Goal: Information Seeking & Learning: Learn about a topic

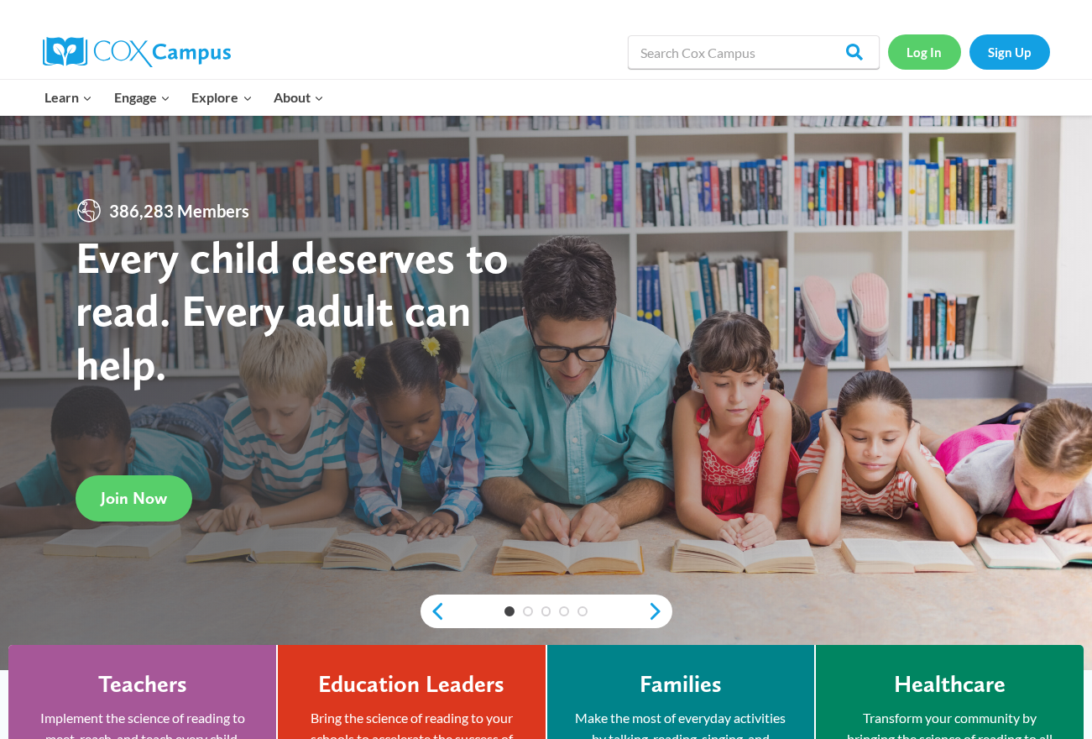
click at [937, 53] on link "Log In" at bounding box center [924, 51] width 73 height 34
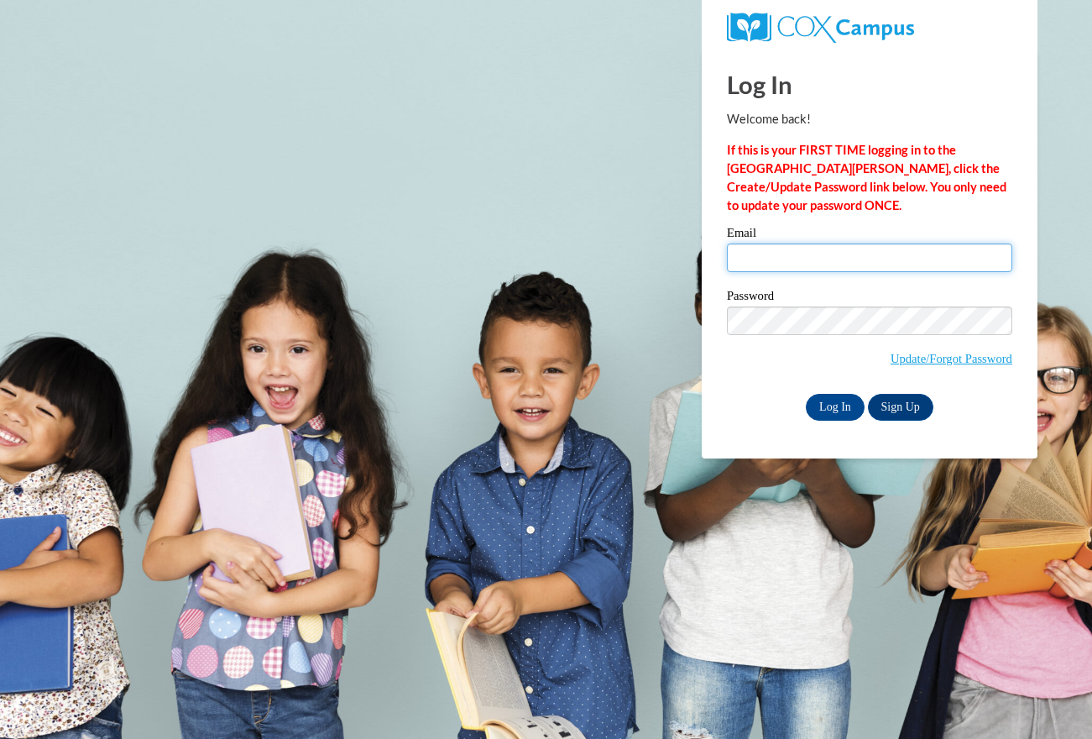
click at [766, 265] on input "Email" at bounding box center [869, 257] width 285 height 29
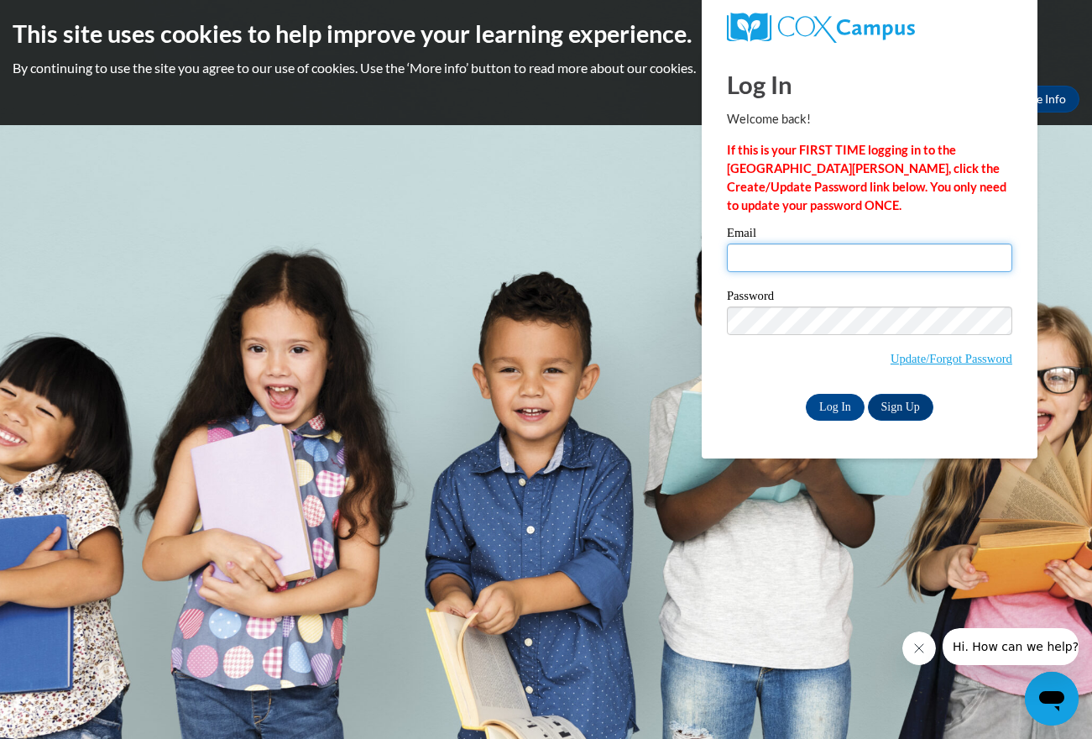
type input "jessica.nacapuy@k12.hi.us"
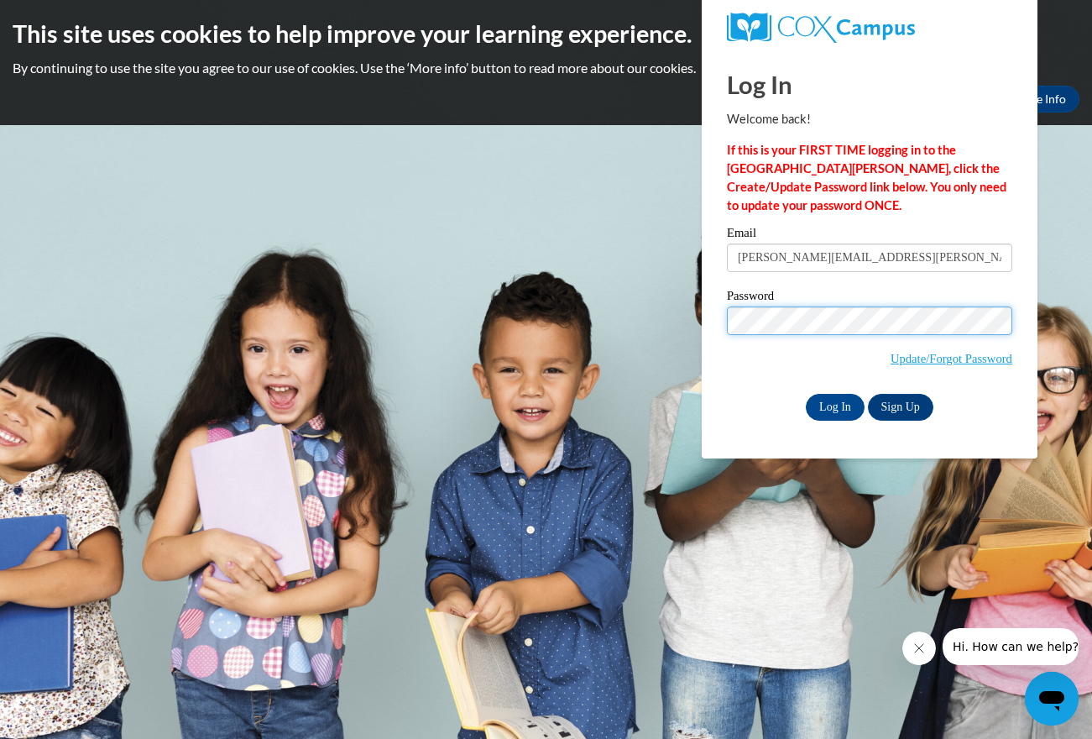
click at [806, 394] on input "Log In" at bounding box center [835, 407] width 59 height 27
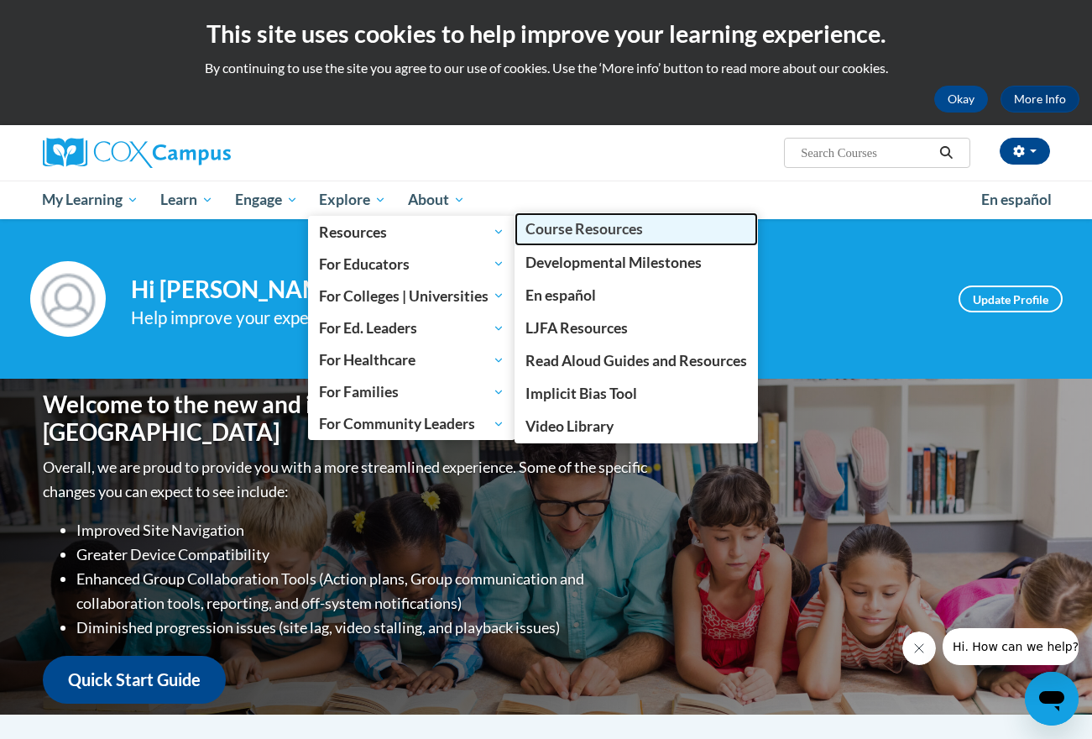
click at [587, 233] on span "Course Resources" at bounding box center [585, 229] width 118 height 18
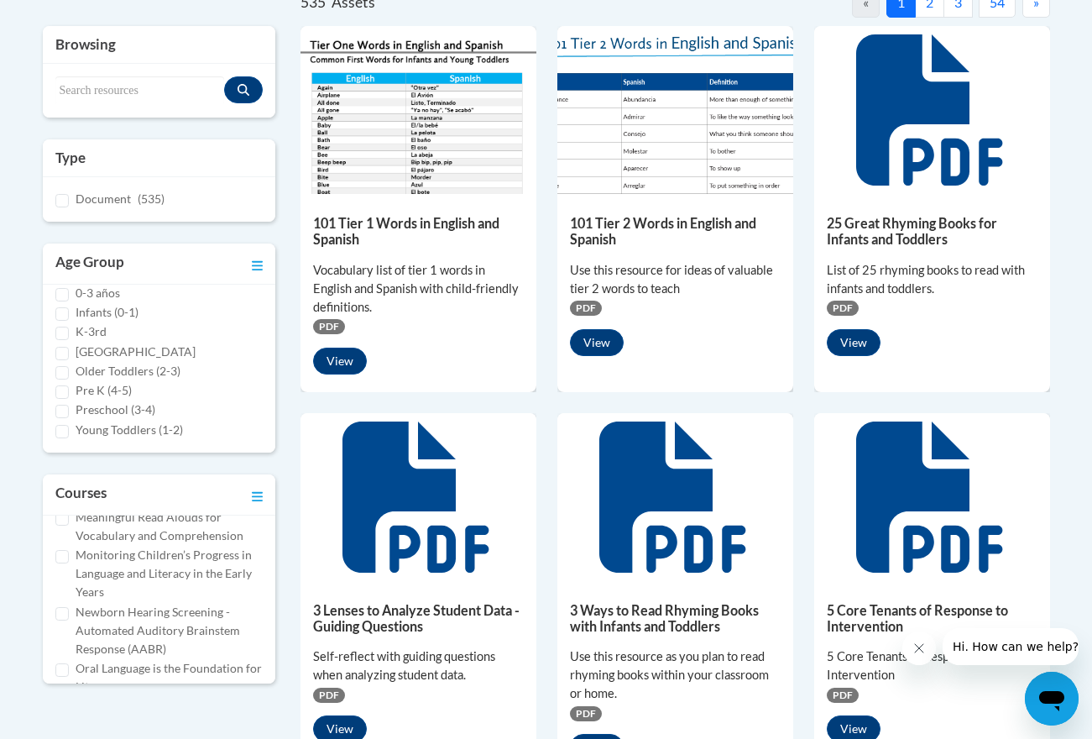
scroll to position [422, 0]
click at [67, 561] on div "Monitoring Children’s Progress in Language and Literacy in the Early Years" at bounding box center [159, 572] width 208 height 55
click at [65, 557] on input "Monitoring Children’s Progress in Language and Literacy in the Early Years" at bounding box center [61, 555] width 13 height 13
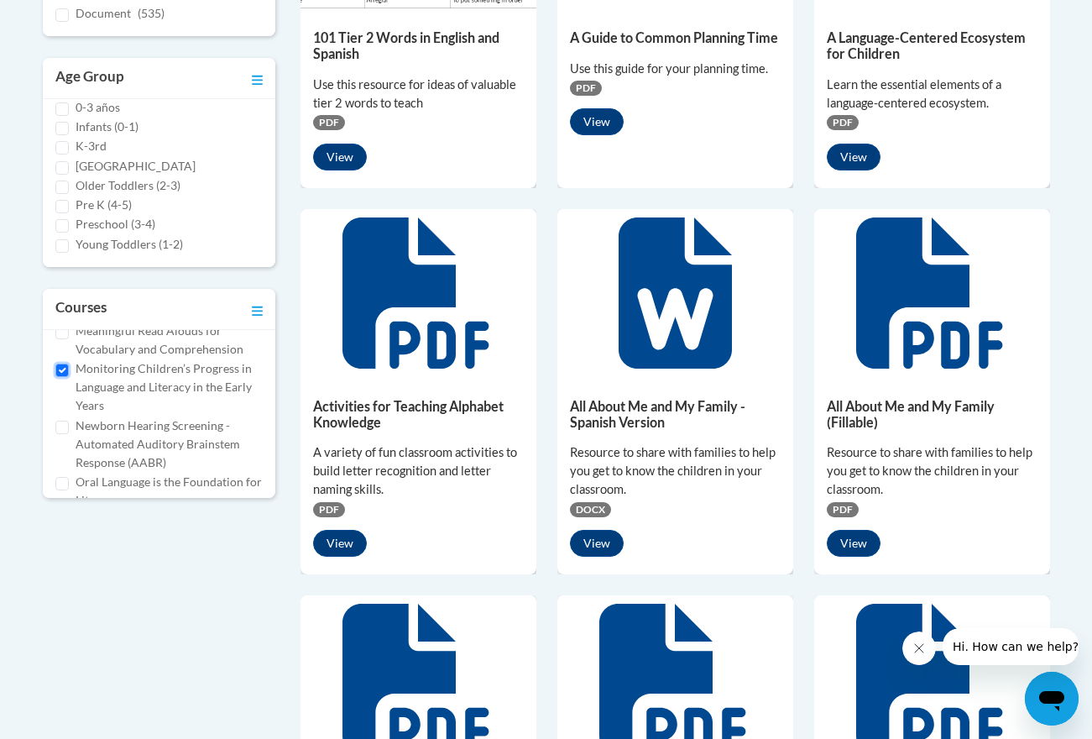
scroll to position [456, 0]
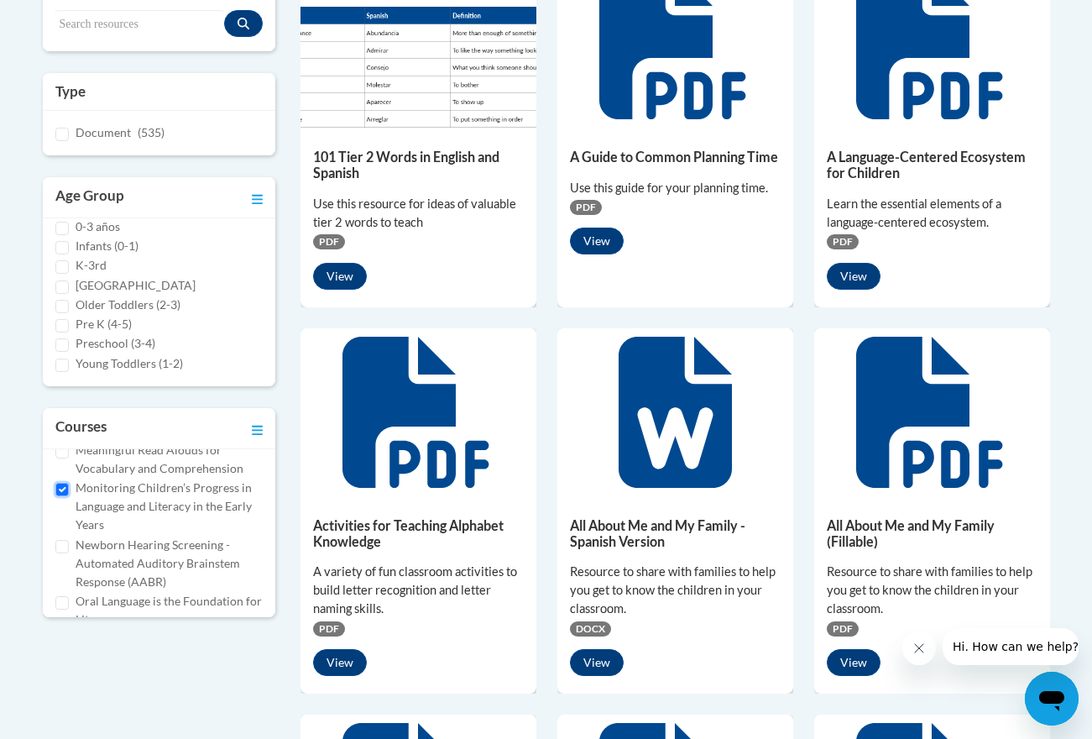
click at [65, 488] on input "Monitoring Children’s Progress in Language and Literacy in the Early Years" at bounding box center [61, 489] width 13 height 13
checkbox input "false"
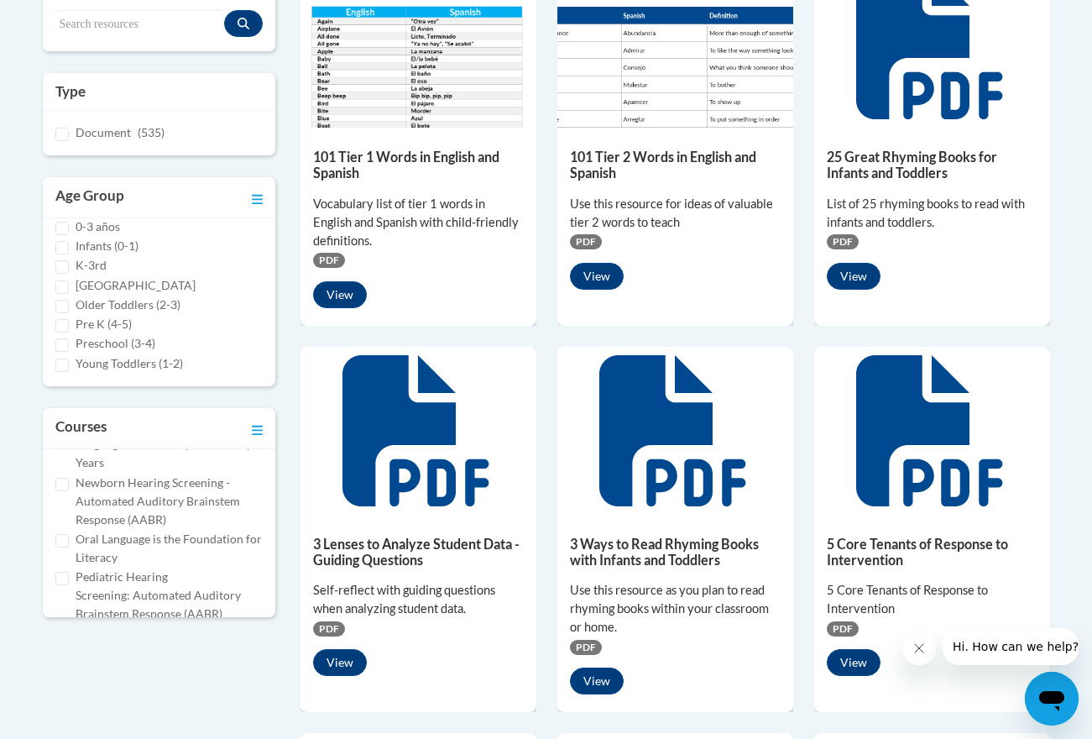
scroll to position [486, 0]
click at [65, 535] on input "Oral Language is the Foundation for Literacy" at bounding box center [61, 538] width 13 height 13
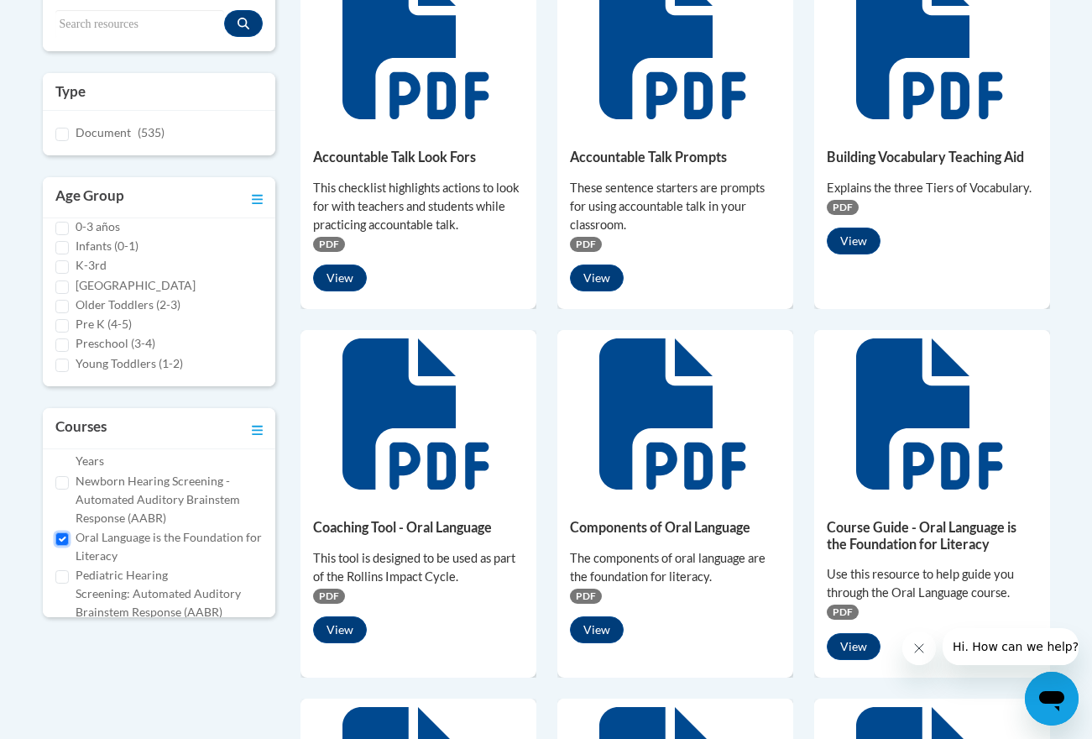
click at [65, 535] on input "Oral Language is the Foundation for Literacy" at bounding box center [61, 538] width 13 height 13
checkbox input "false"
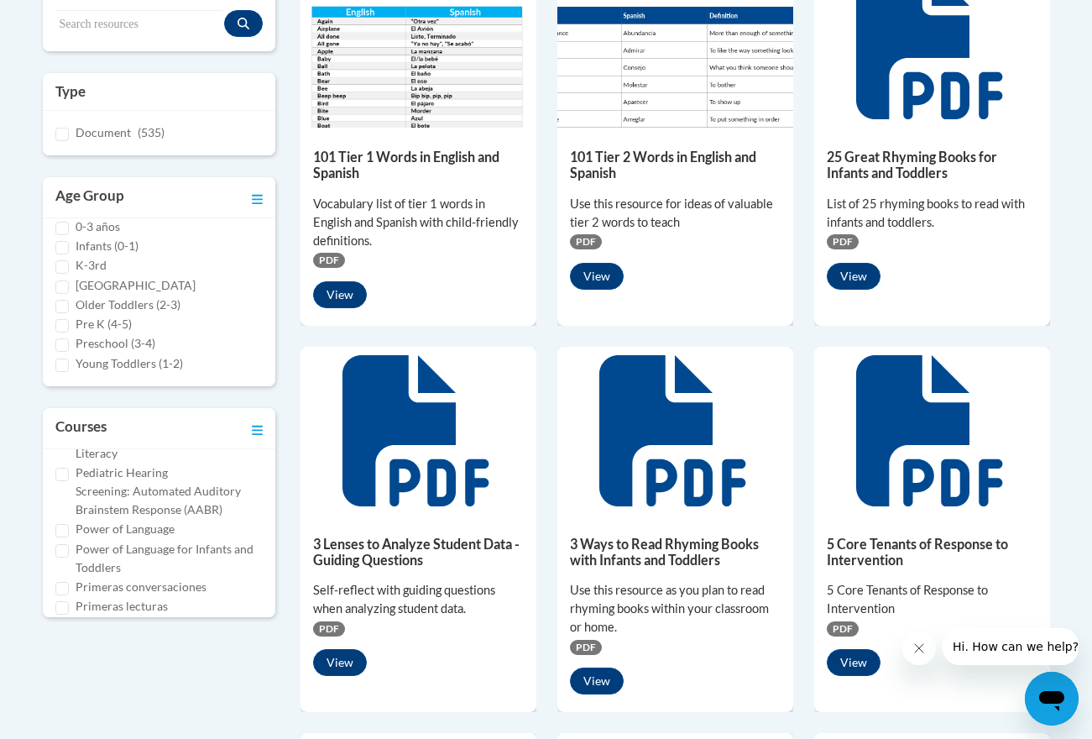
scroll to position [591, 0]
click at [65, 527] on input "Power of Language" at bounding box center [61, 527] width 13 height 13
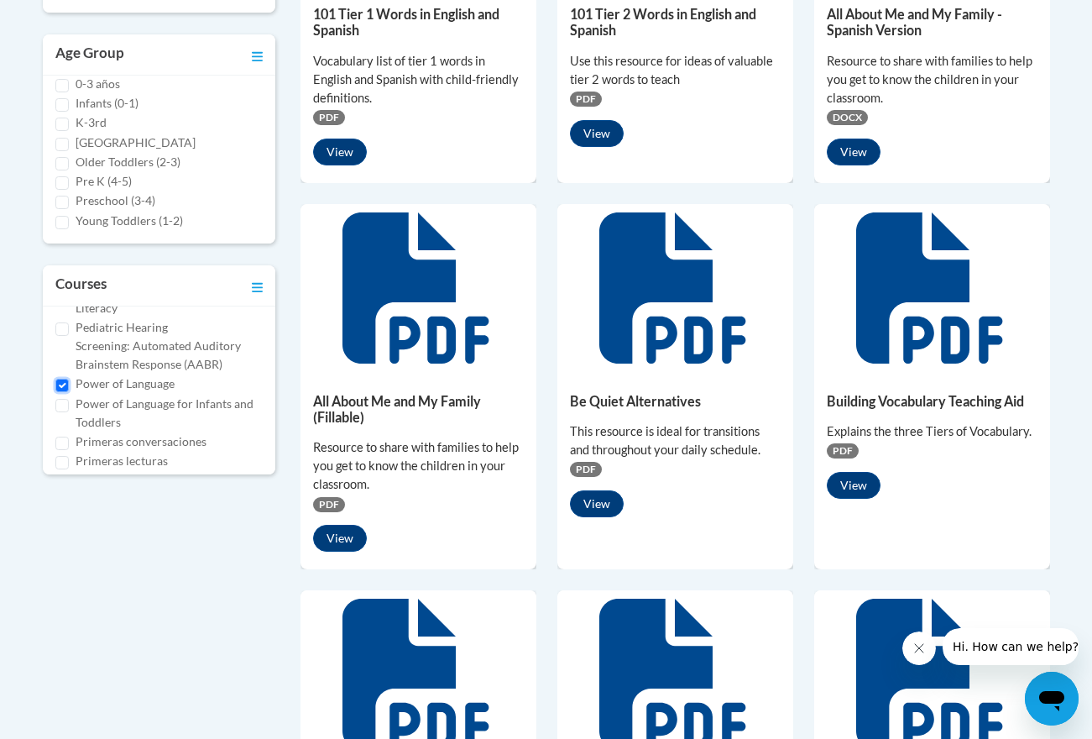
scroll to position [550, 0]
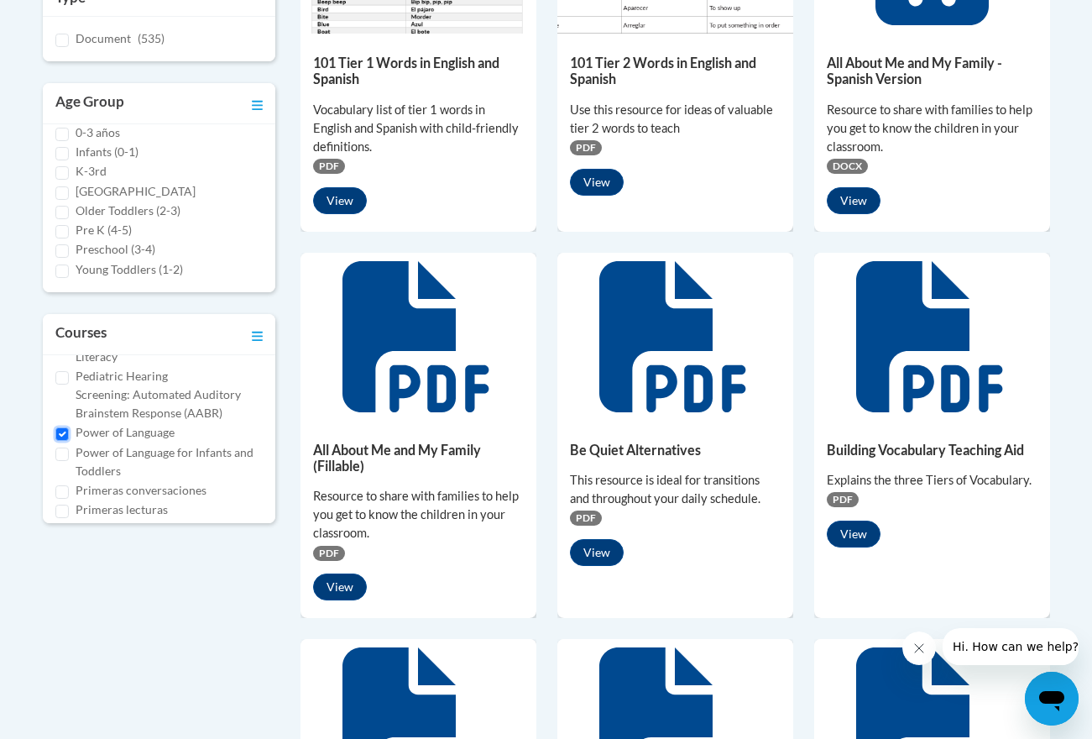
click at [60, 437] on input "Power of Language" at bounding box center [61, 433] width 13 height 13
checkbox input "false"
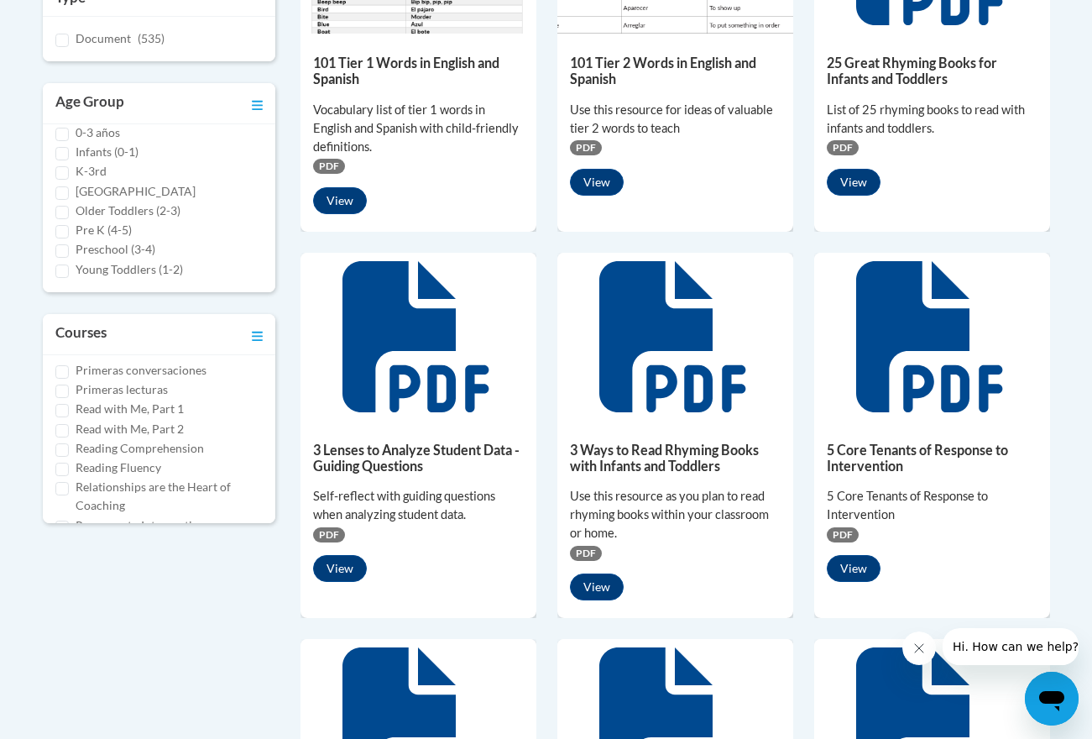
scroll to position [719, 0]
click at [65, 440] on input "Reading Comprehension" at bounding box center [61, 442] width 13 height 13
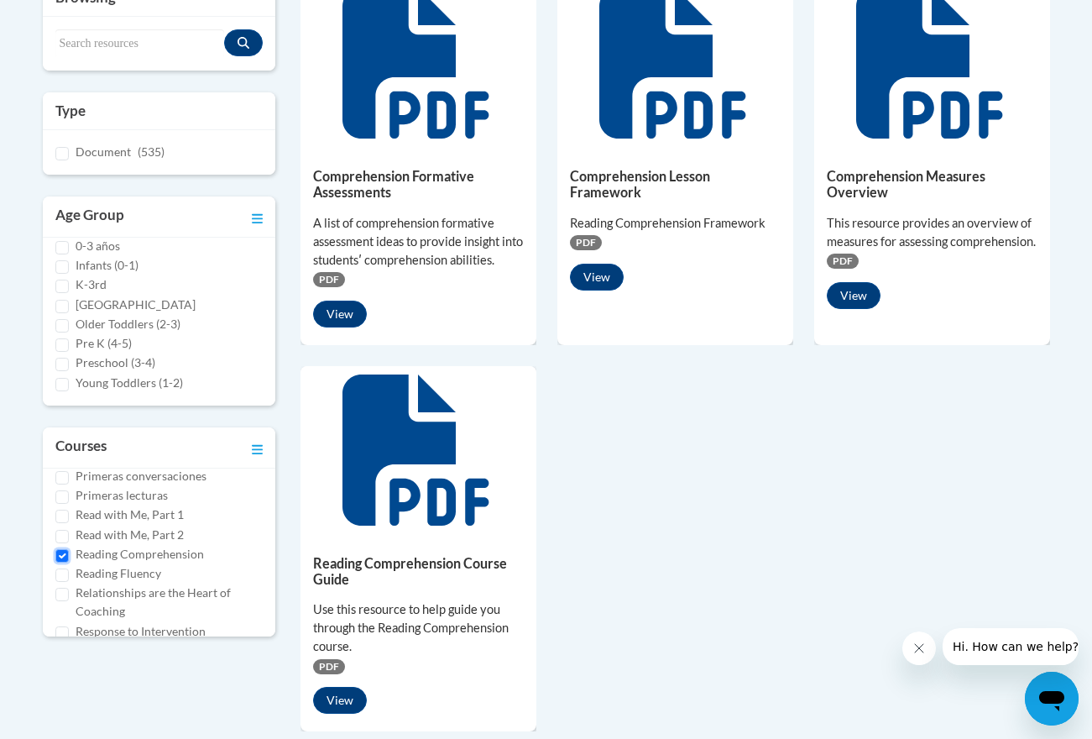
scroll to position [422, 0]
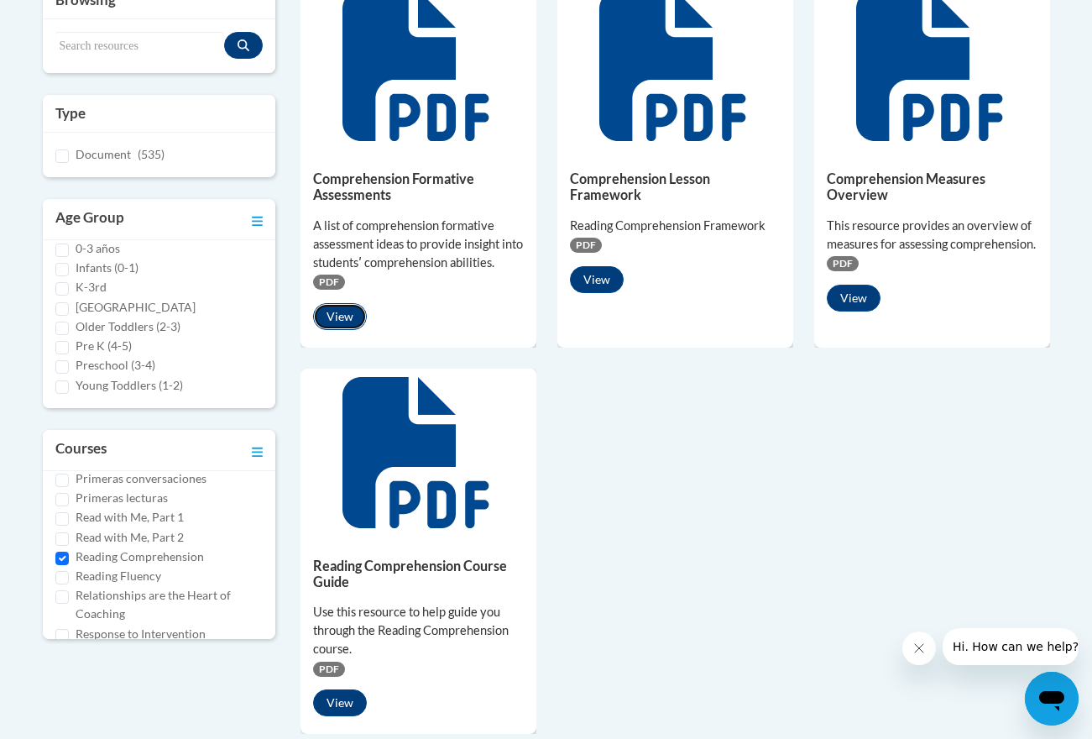
click at [350, 306] on button "View" at bounding box center [340, 316] width 54 height 27
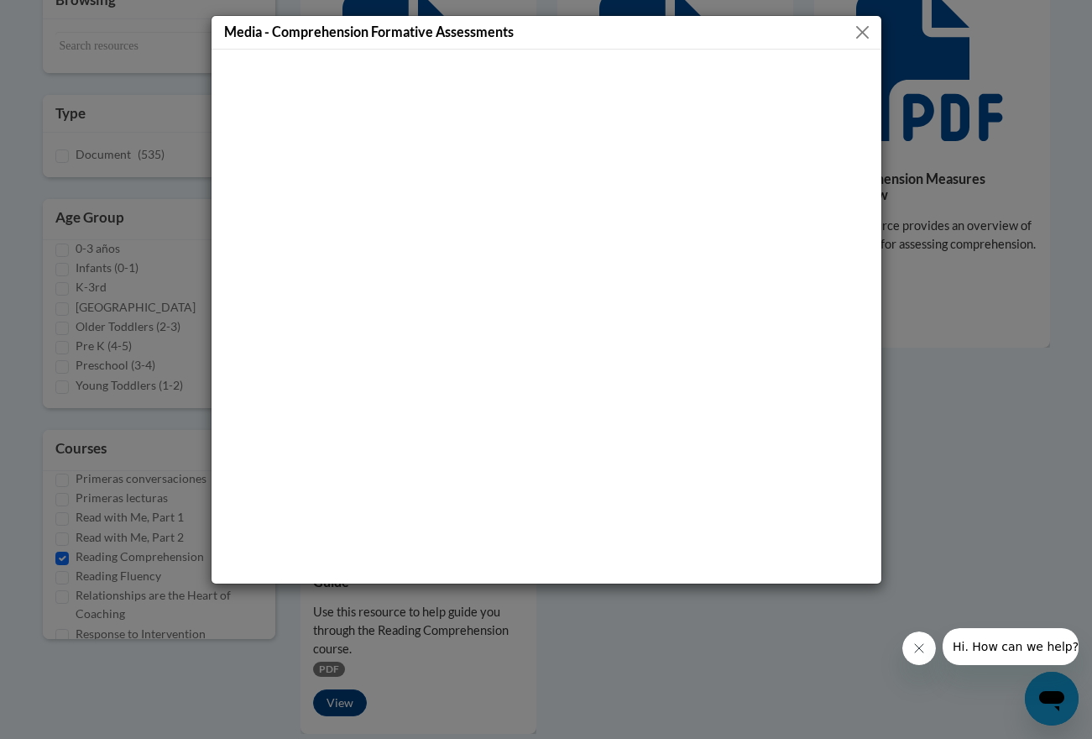
click at [866, 32] on button "Close" at bounding box center [862, 32] width 21 height 21
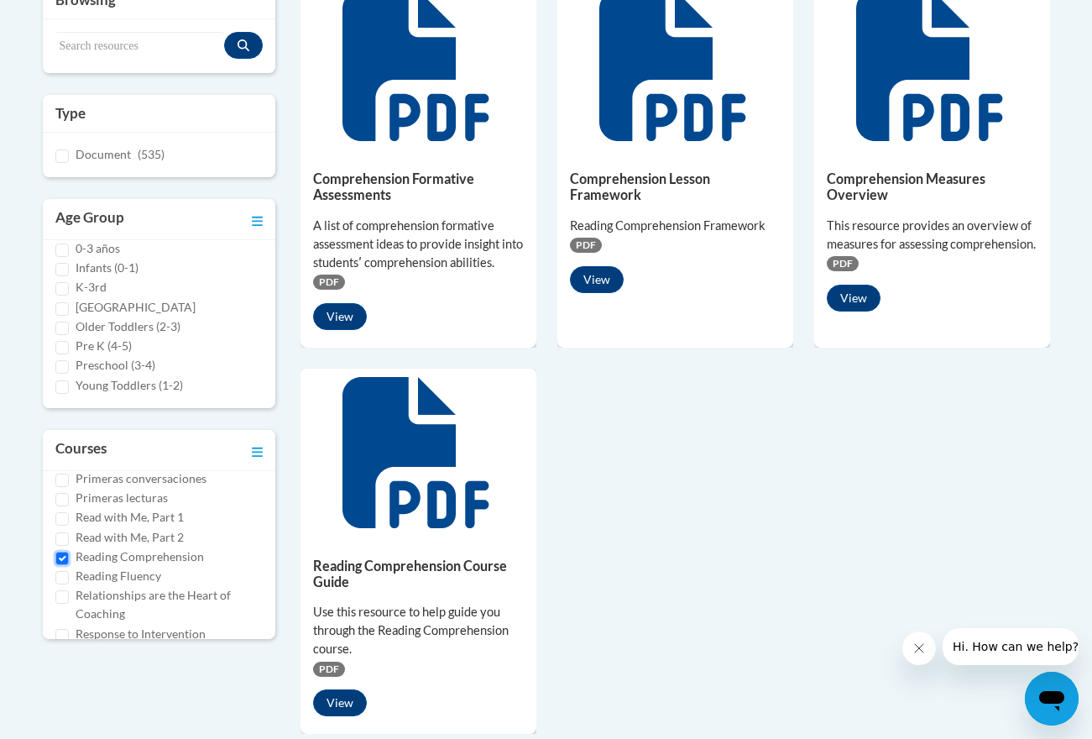
click at [65, 557] on input "Reading Comprehension" at bounding box center [61, 558] width 13 height 13
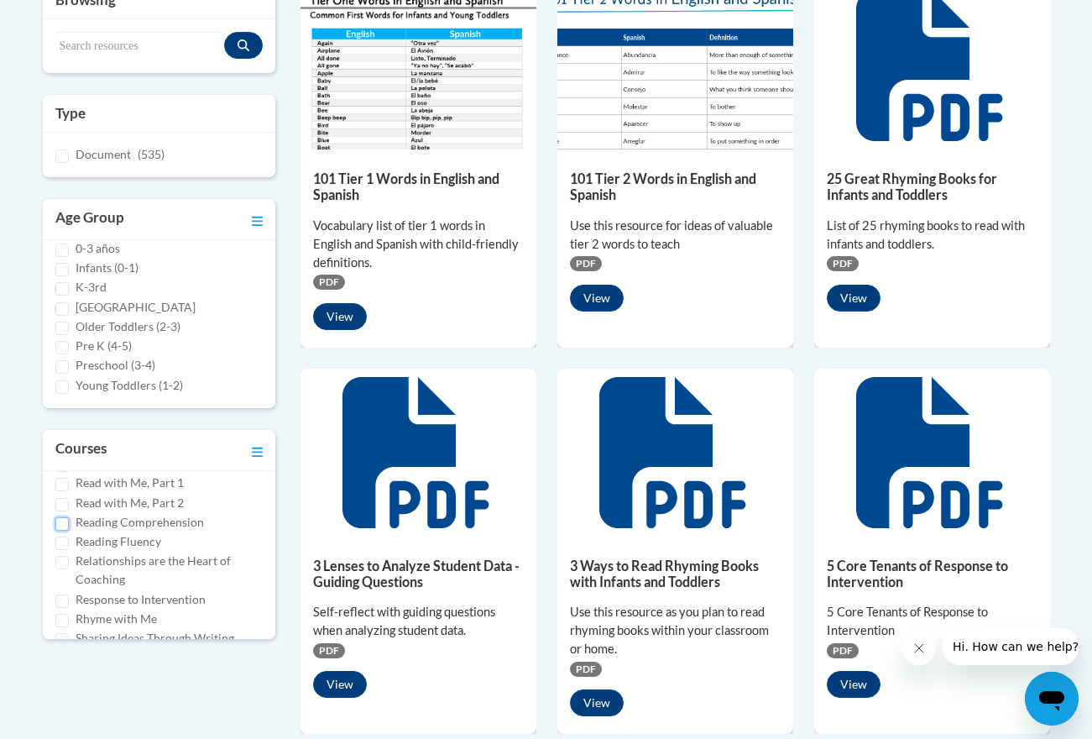
scroll to position [751, 0]
click at [61, 528] on input "Reading Comprehension" at bounding box center [61, 525] width 13 height 13
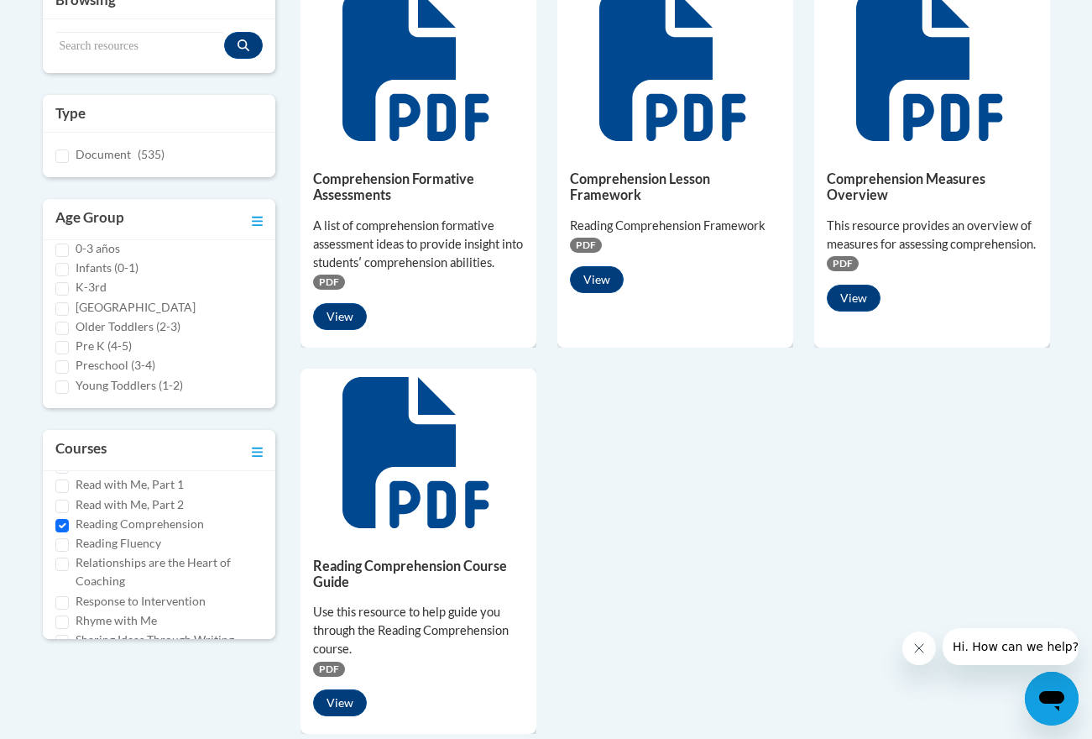
click at [332, 302] on div "Comprehension Formative Assessments A list of comprehension formative assessmen…" at bounding box center [419, 245] width 236 height 193
click at [334, 312] on button "View" at bounding box center [340, 316] width 54 height 27
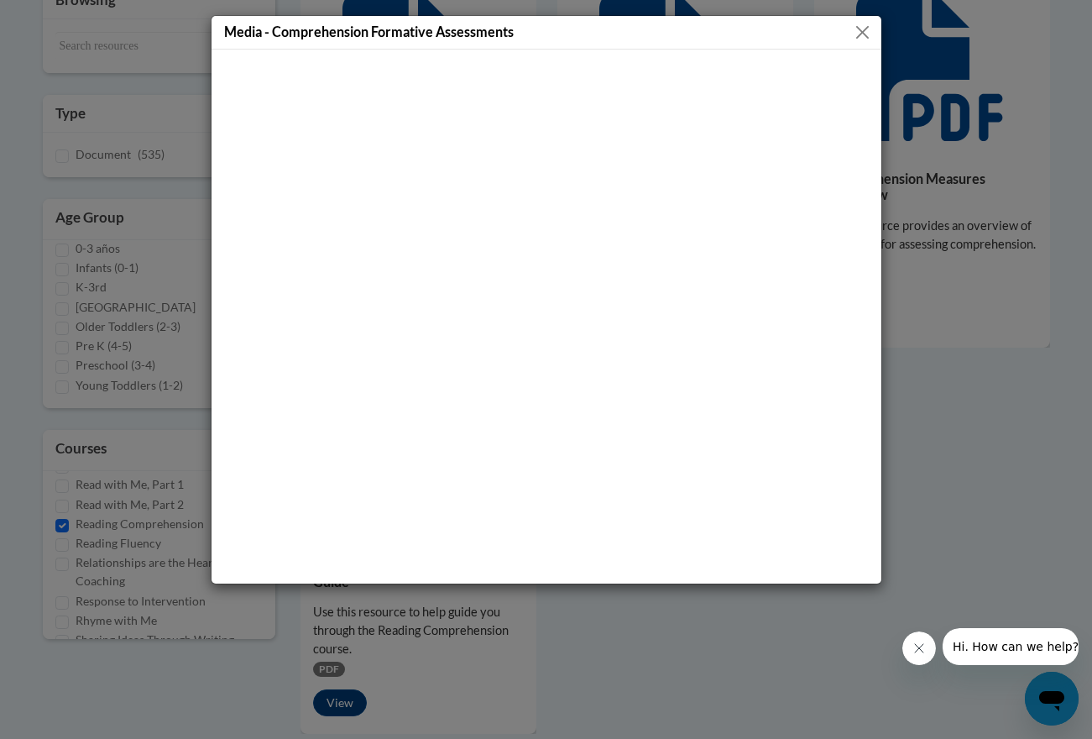
click at [856, 35] on button "Close" at bounding box center [862, 32] width 21 height 21
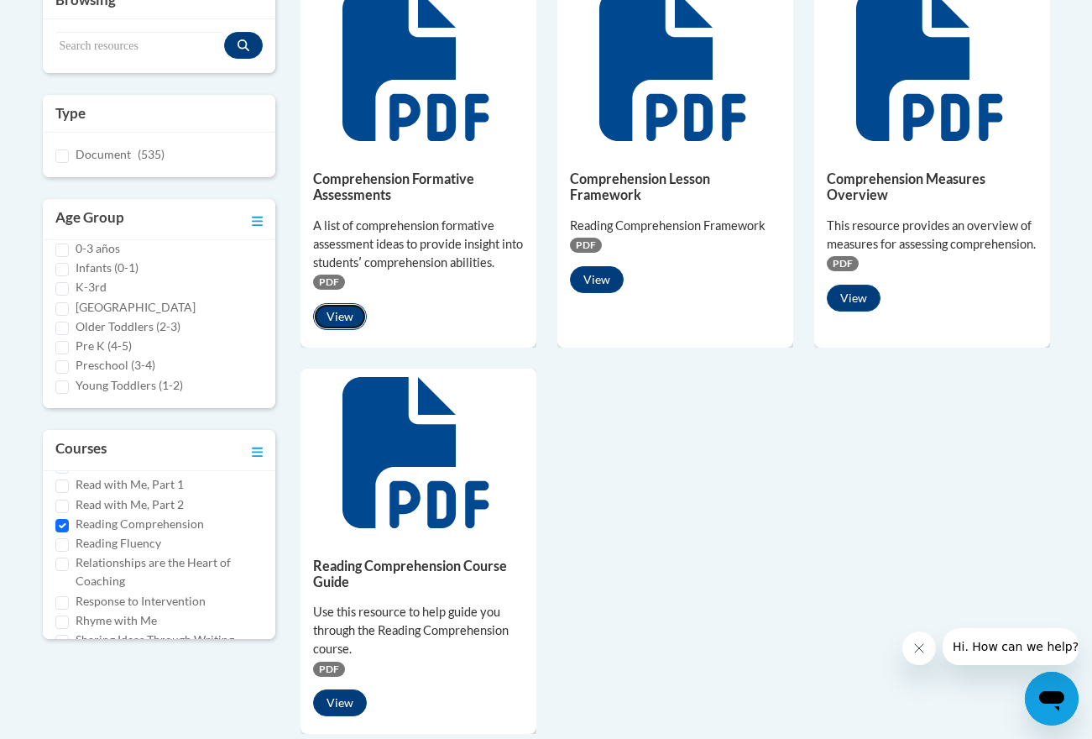
click at [350, 319] on button "View" at bounding box center [340, 316] width 54 height 27
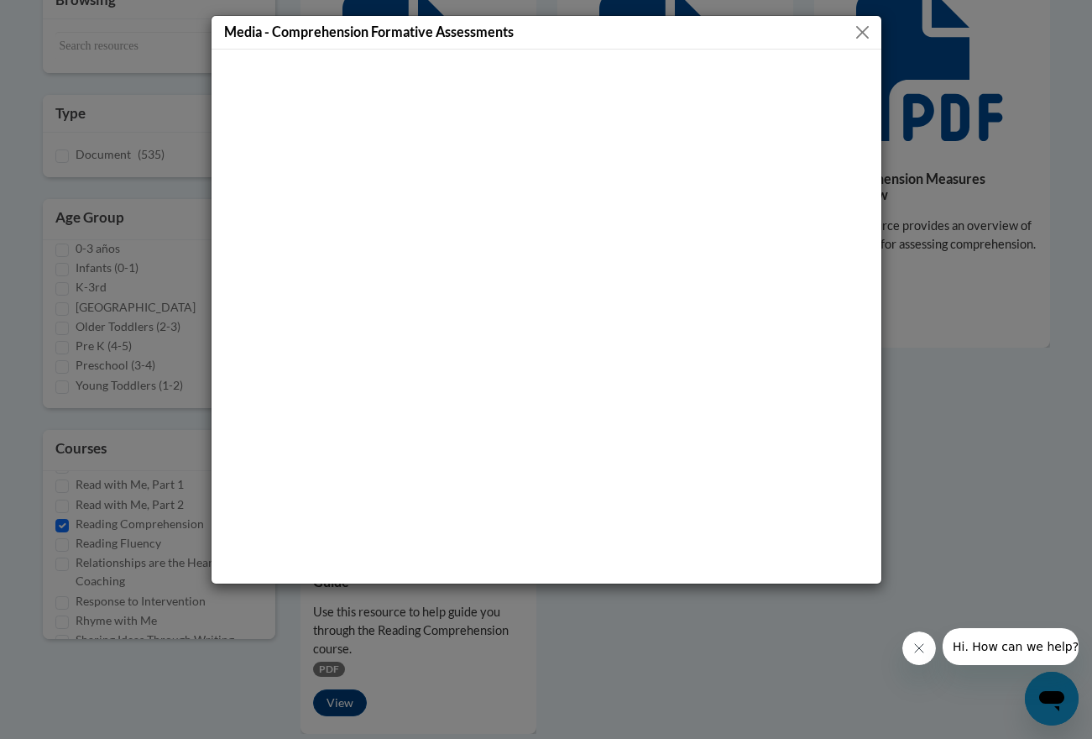
click at [861, 30] on button "Close" at bounding box center [862, 32] width 21 height 21
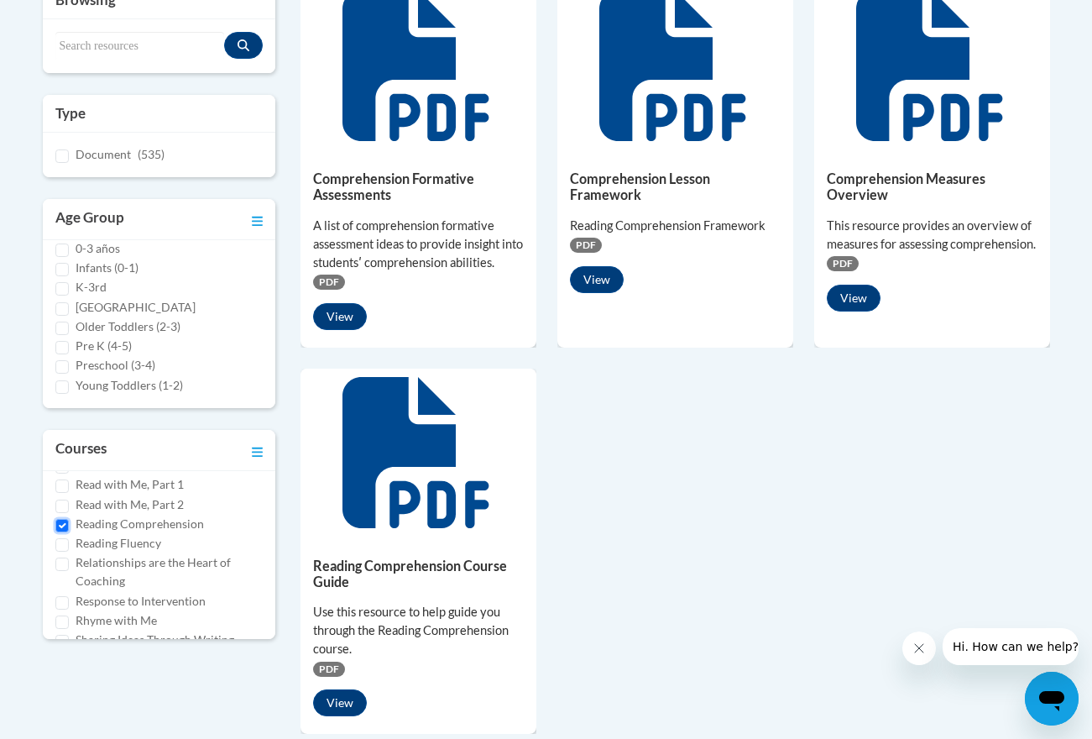
click at [62, 530] on input "Reading Comprehension" at bounding box center [61, 525] width 13 height 13
checkbox input "false"
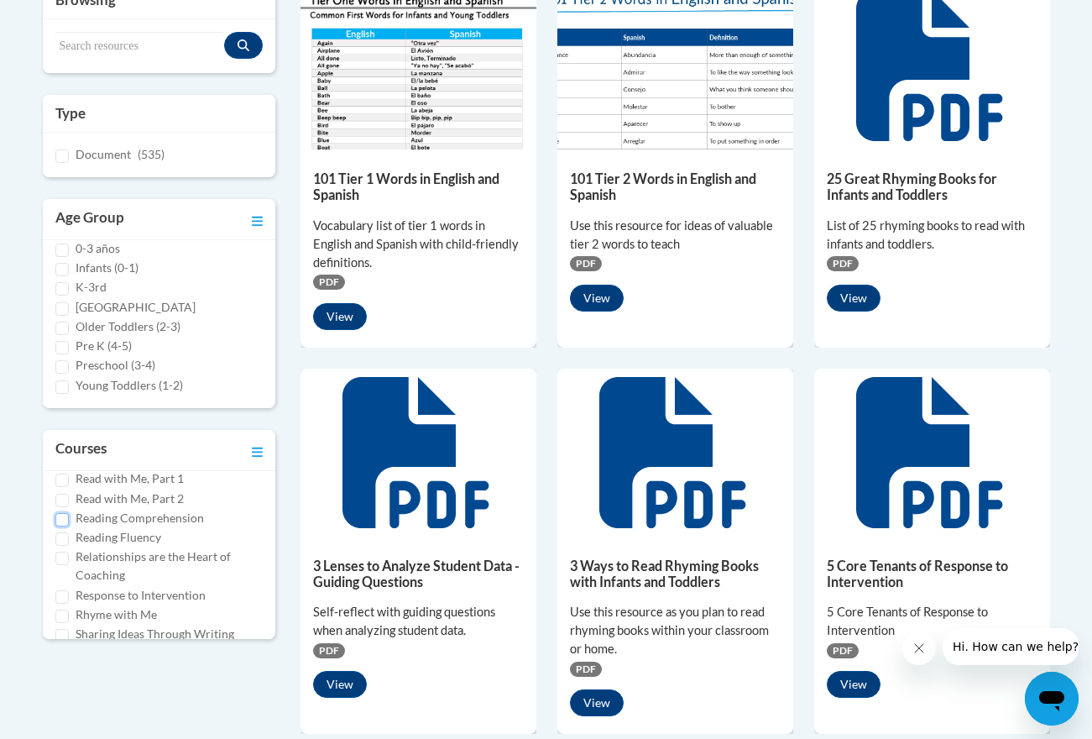
scroll to position [761, 0]
click at [61, 533] on input "Reading Fluency" at bounding box center [61, 534] width 13 height 13
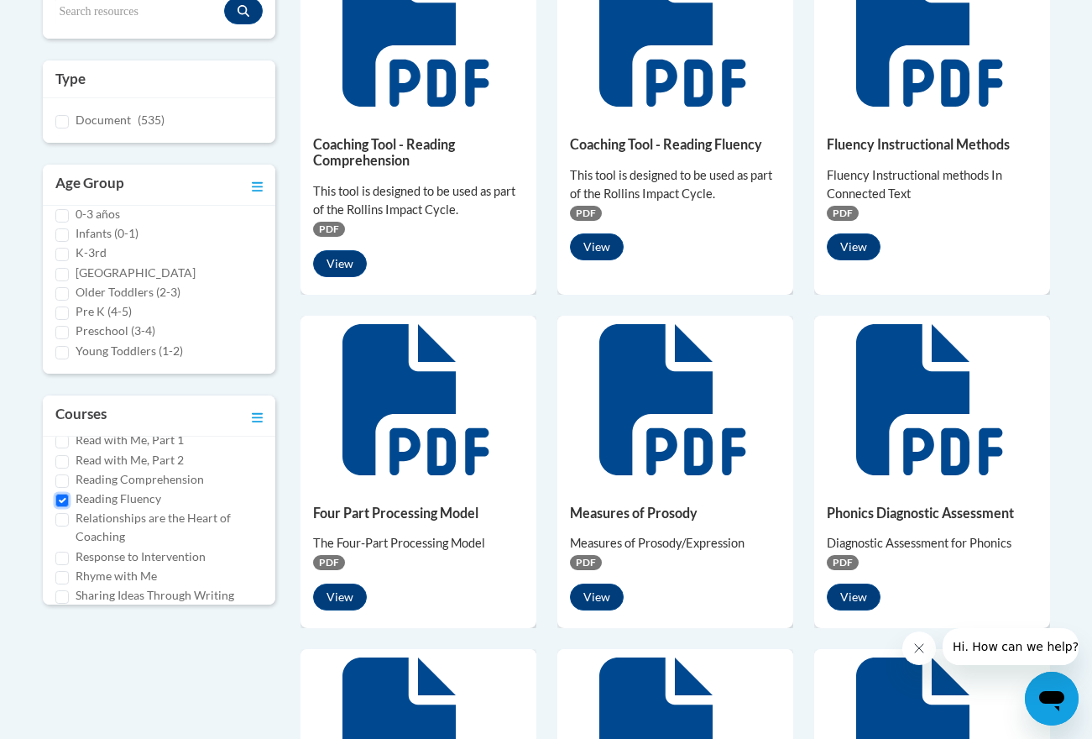
scroll to position [470, 0]
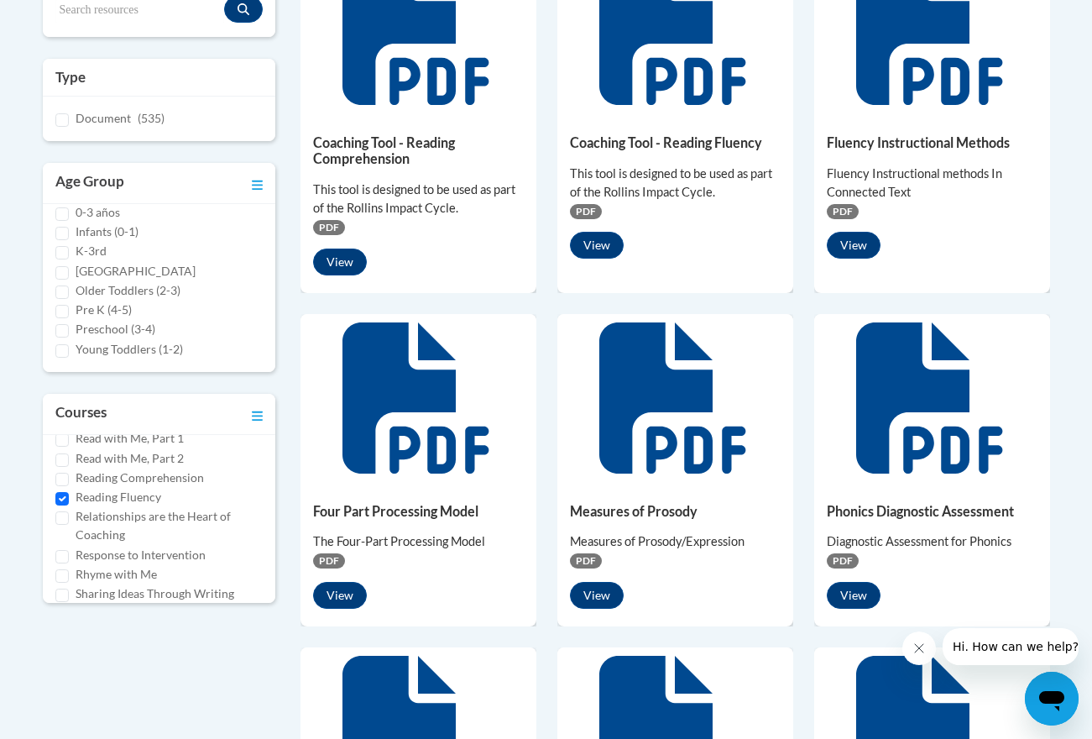
click at [855, 259] on div "Fluency Instructional Methods Fluency Instructional methods In Connected Text P…" at bounding box center [932, 192] width 236 height 158
click at [854, 251] on button "View" at bounding box center [854, 245] width 54 height 27
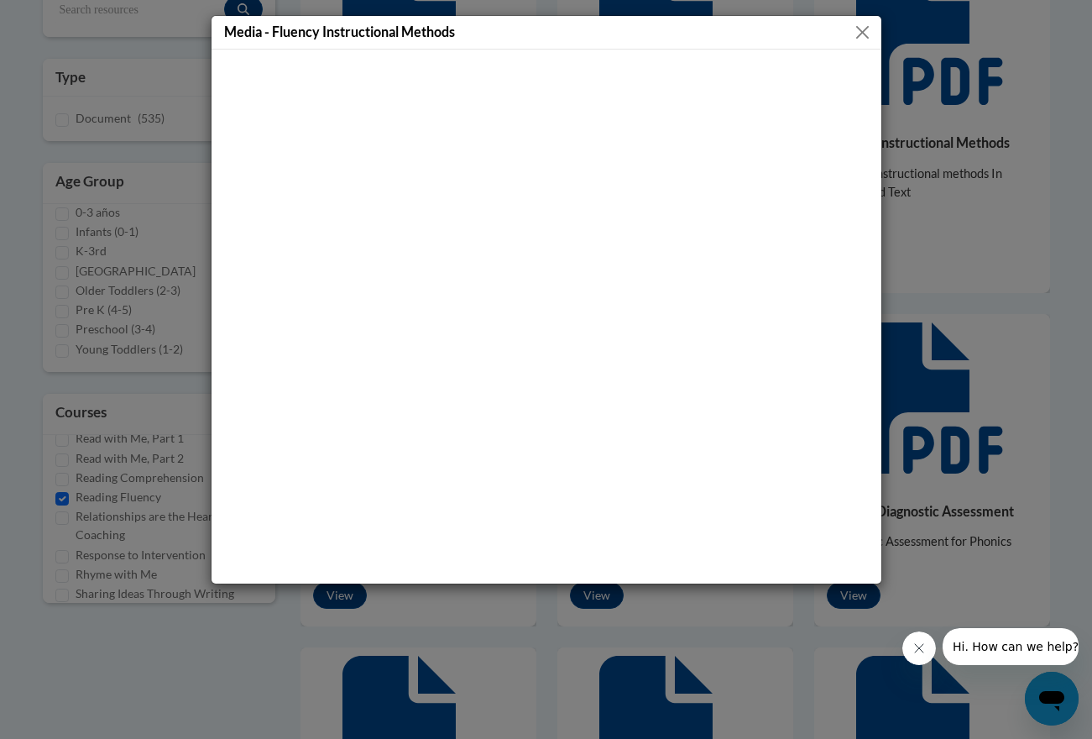
click at [866, 32] on button "Close" at bounding box center [862, 32] width 21 height 21
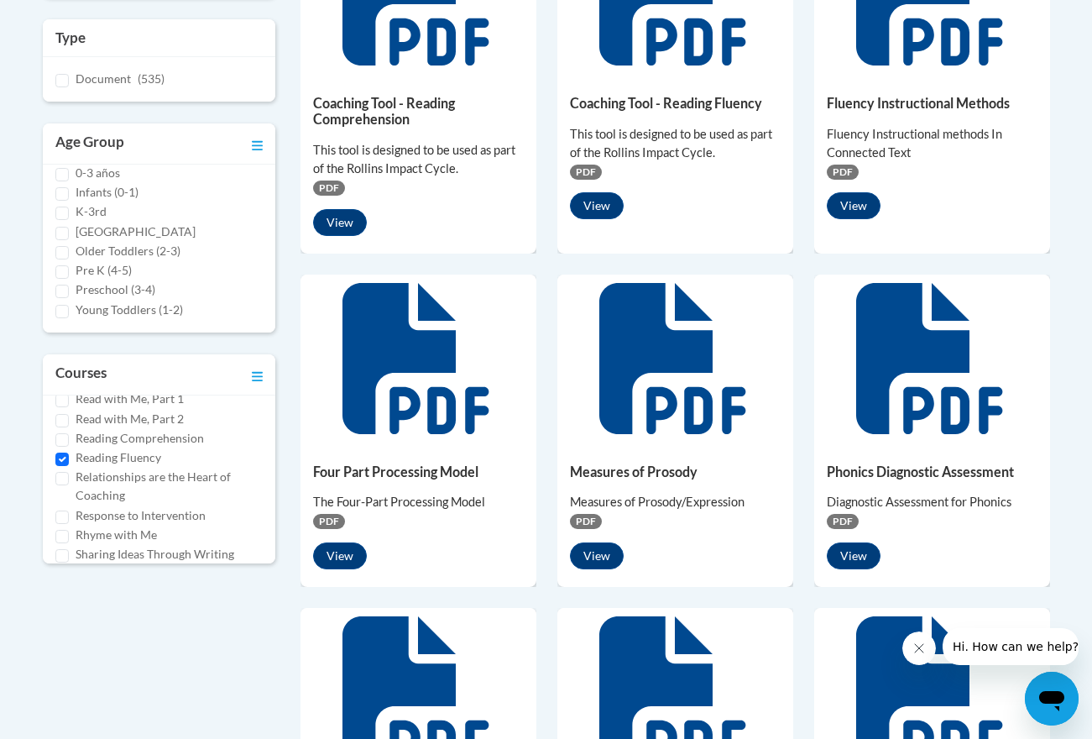
scroll to position [515, 0]
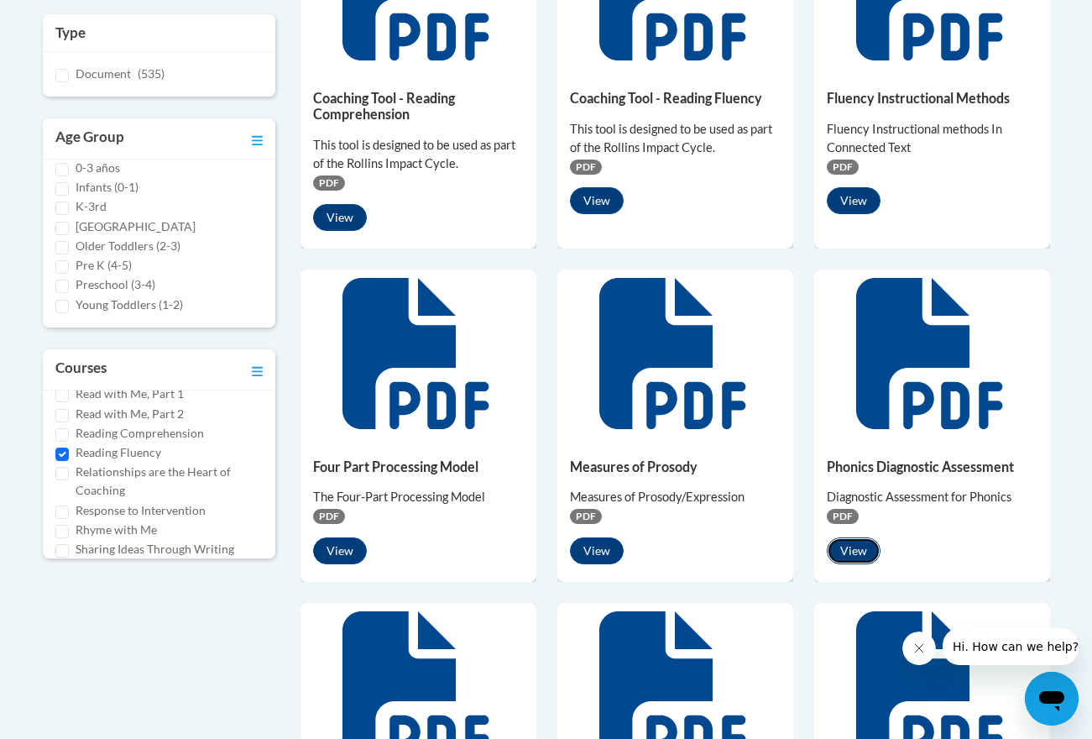
click at [839, 547] on button "View" at bounding box center [854, 550] width 54 height 27
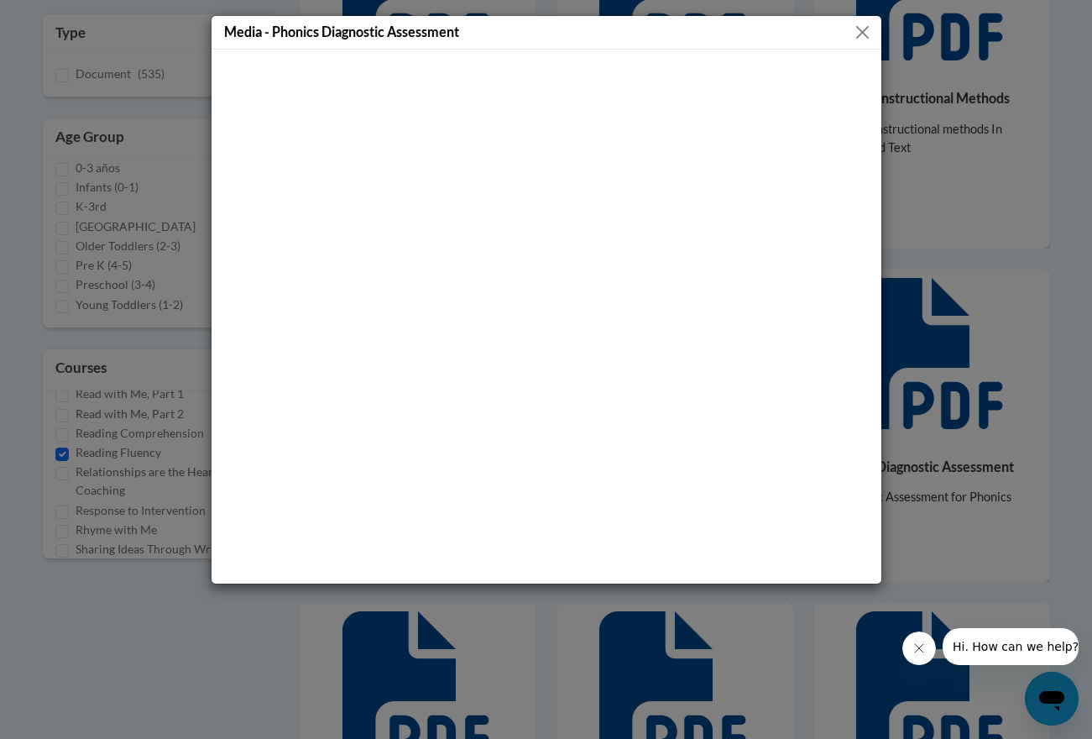
click at [866, 31] on button "Close" at bounding box center [862, 32] width 21 height 21
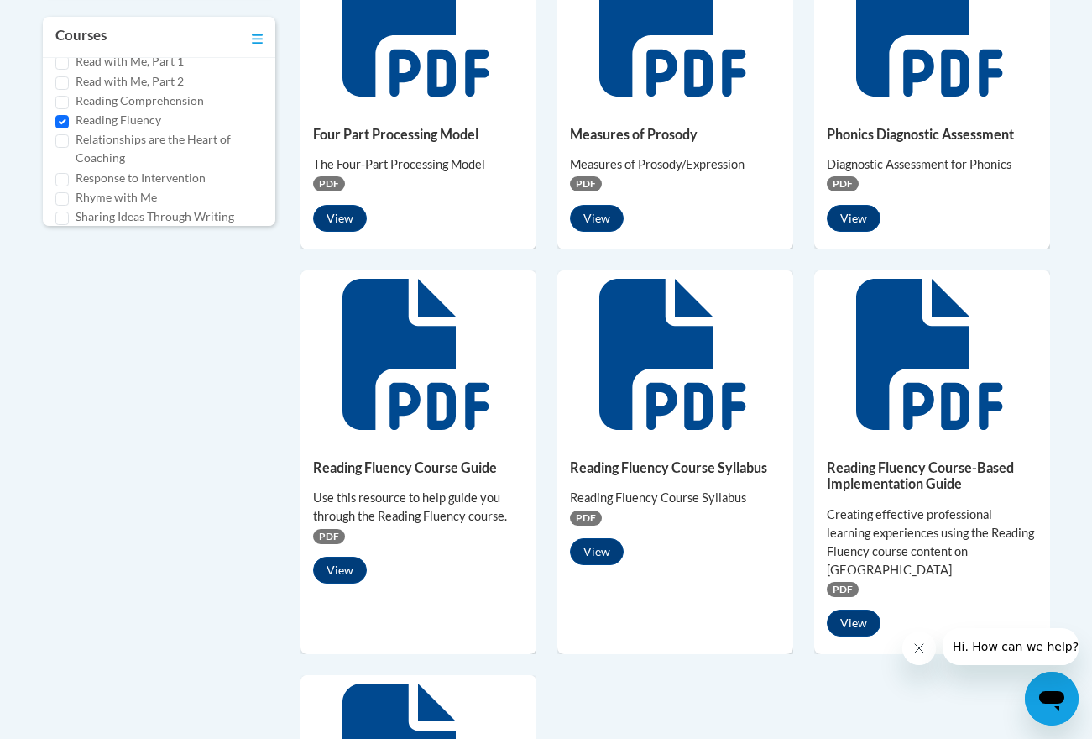
scroll to position [968, 0]
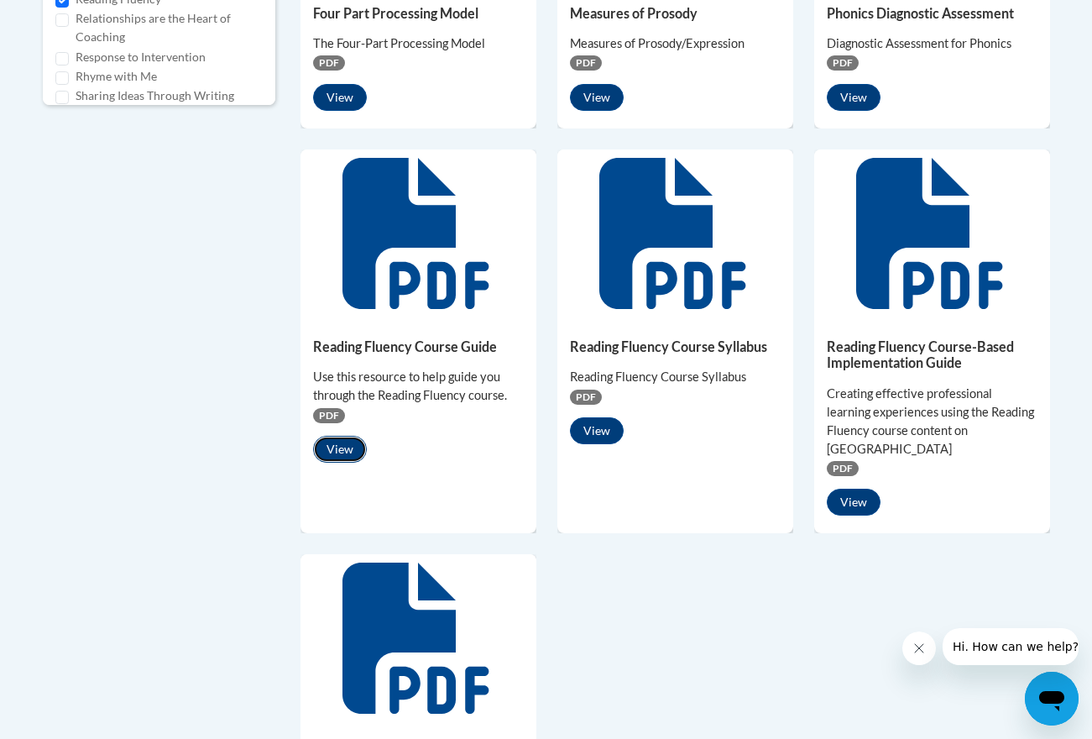
click at [329, 454] on button "View" at bounding box center [340, 449] width 54 height 27
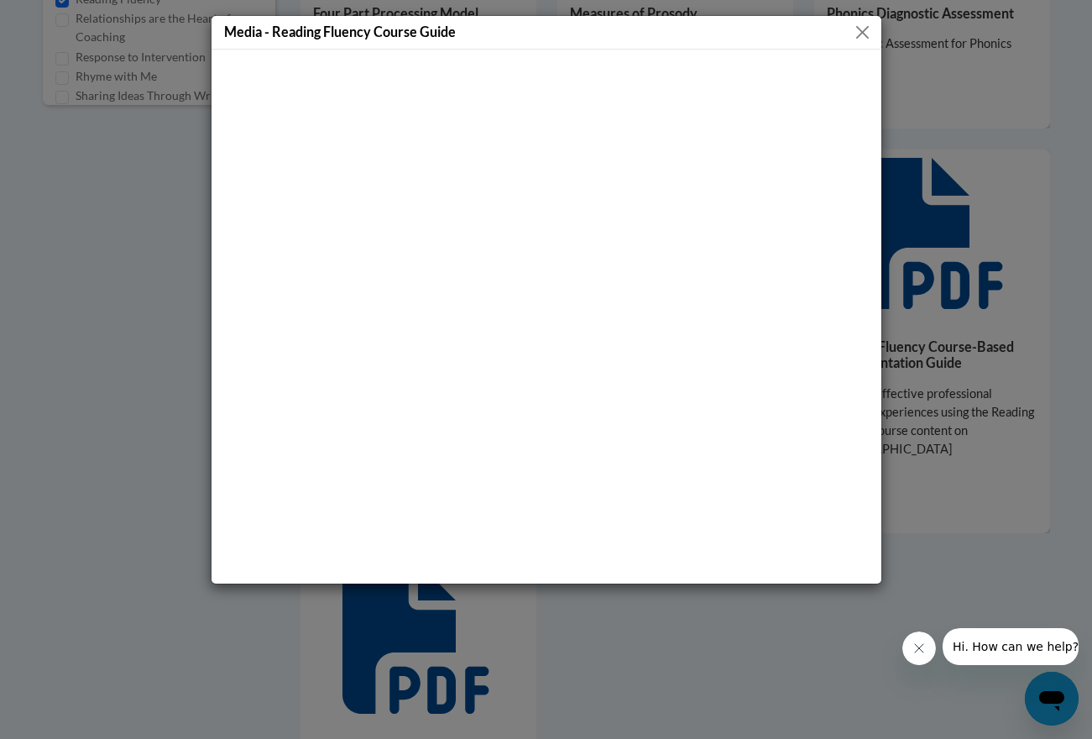
click at [862, 37] on button "Close" at bounding box center [862, 32] width 21 height 21
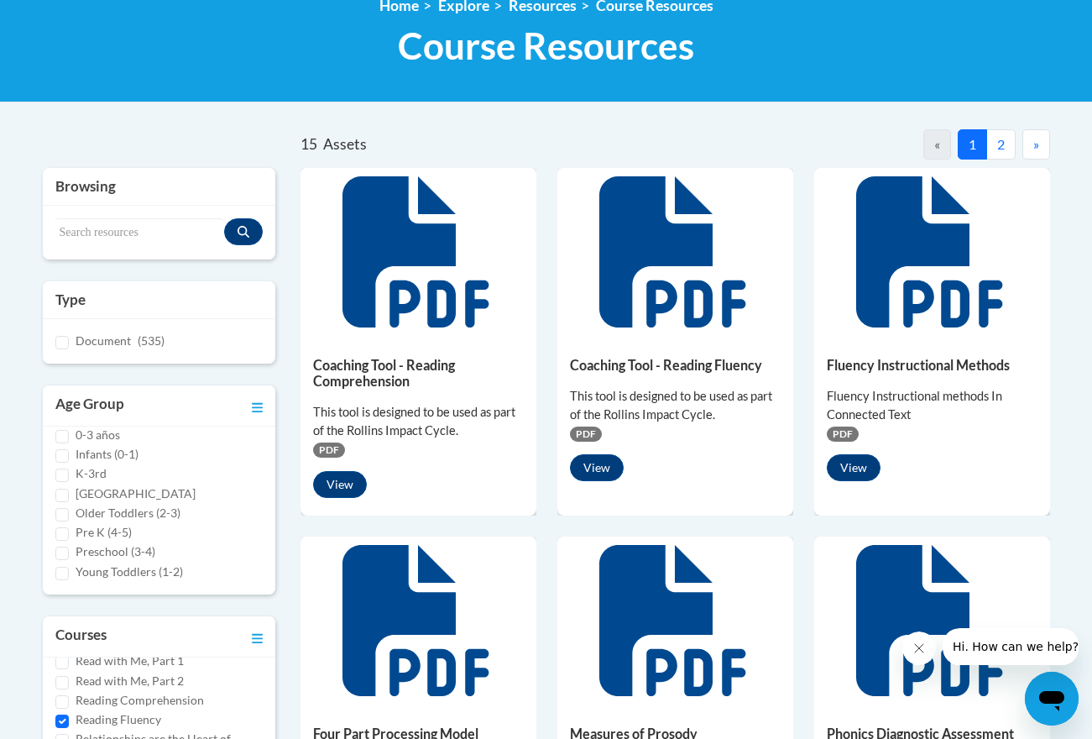
scroll to position [462, 0]
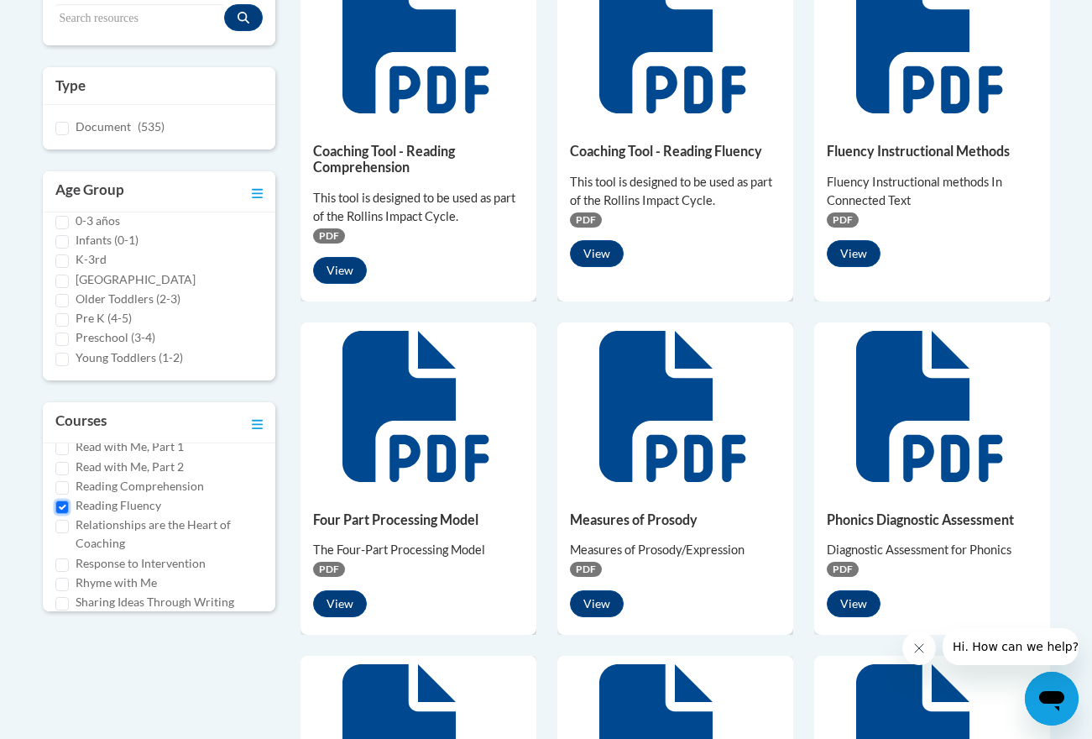
click at [63, 506] on input "Reading Fluency" at bounding box center [61, 506] width 13 height 13
checkbox input "false"
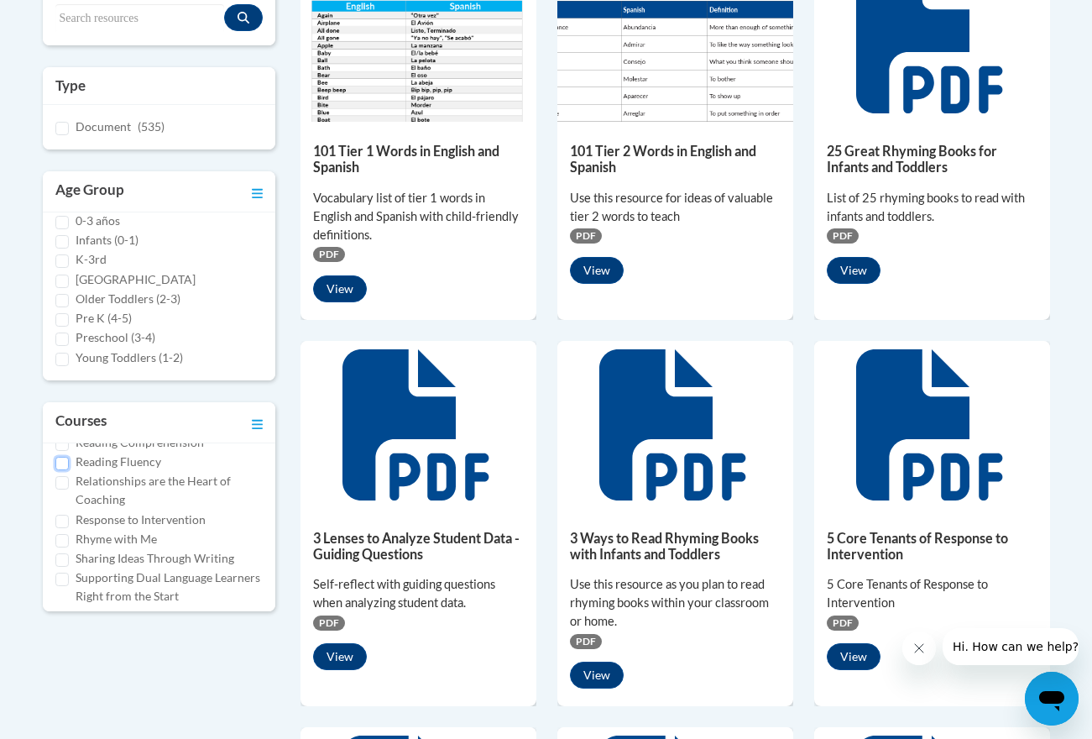
scroll to position [807, 0]
click at [70, 515] on div "Response to Intervention" at bounding box center [159, 518] width 208 height 18
click at [60, 524] on input "Response to Intervention" at bounding box center [61, 519] width 13 height 13
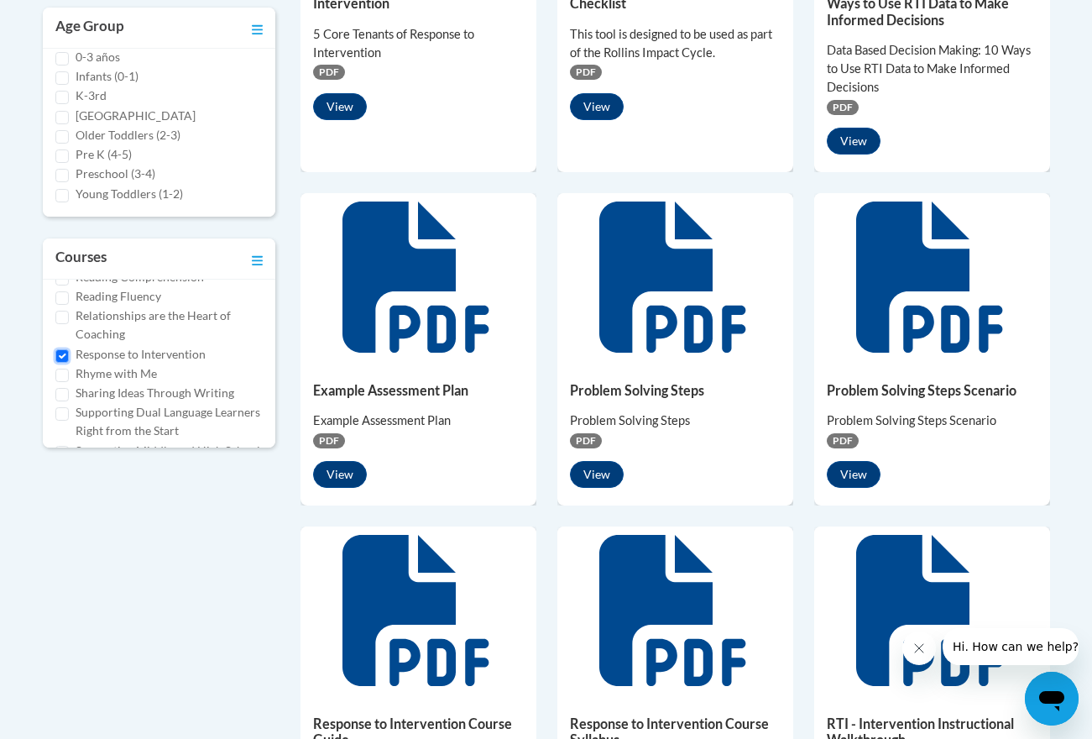
scroll to position [667, 0]
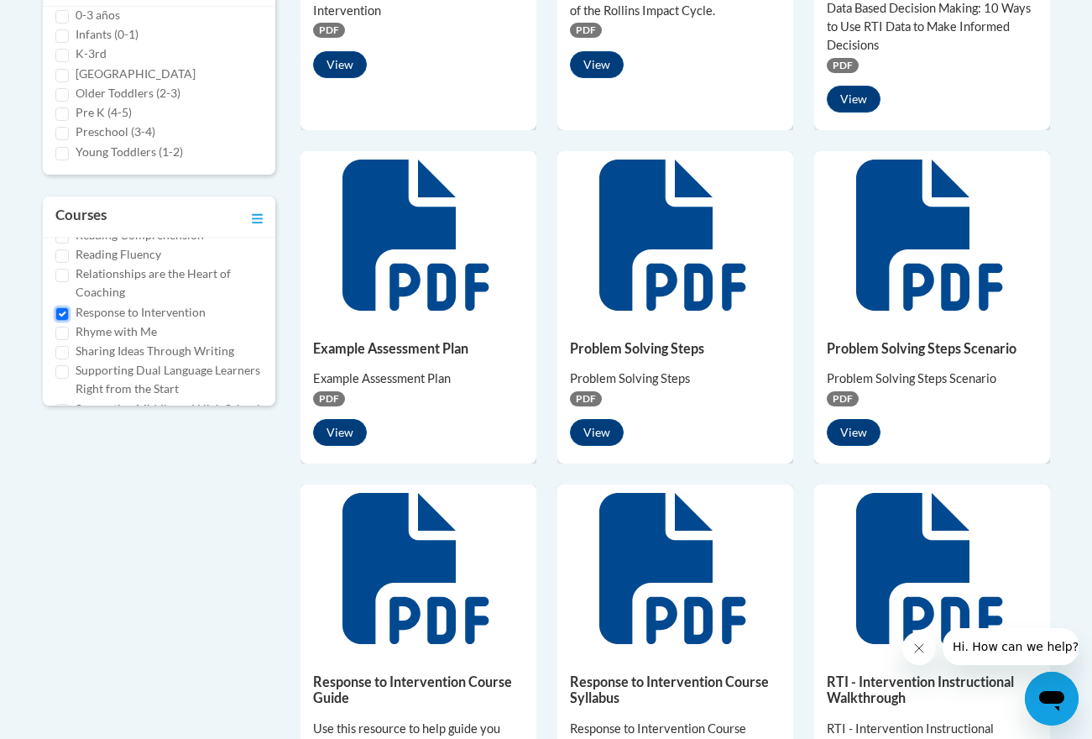
click at [60, 307] on input "Response to Intervention" at bounding box center [61, 313] width 13 height 13
checkbox input "false"
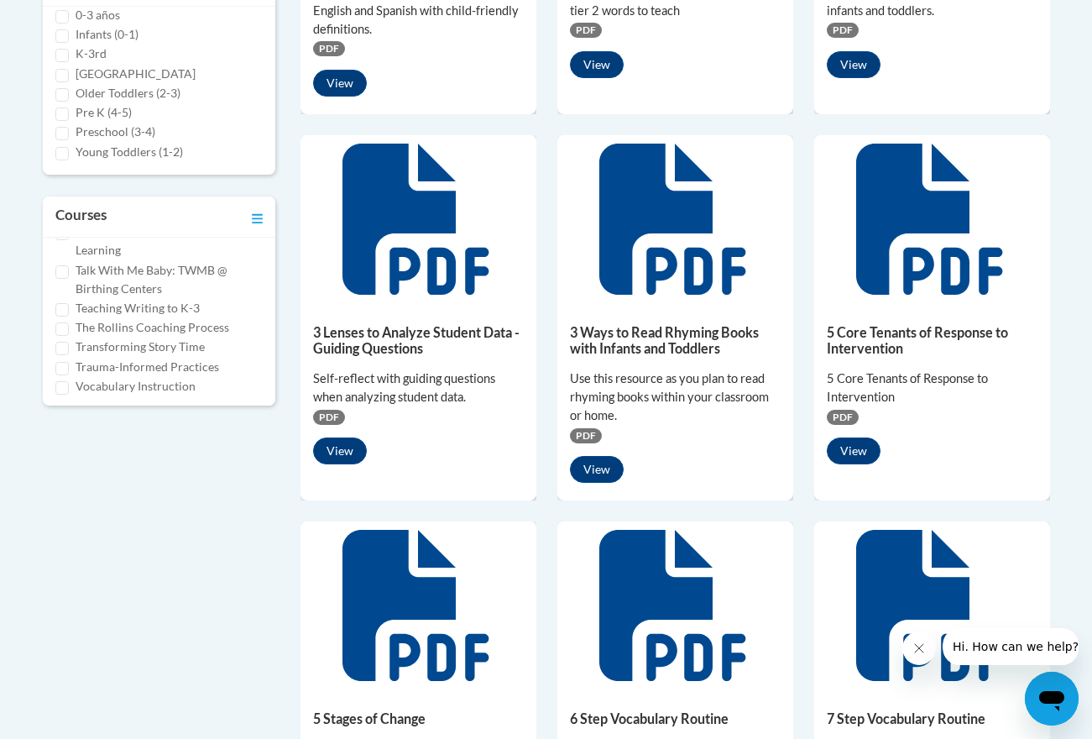
scroll to position [1101, 0]
click at [57, 381] on input "Vocabulary Instruction" at bounding box center [61, 384] width 13 height 13
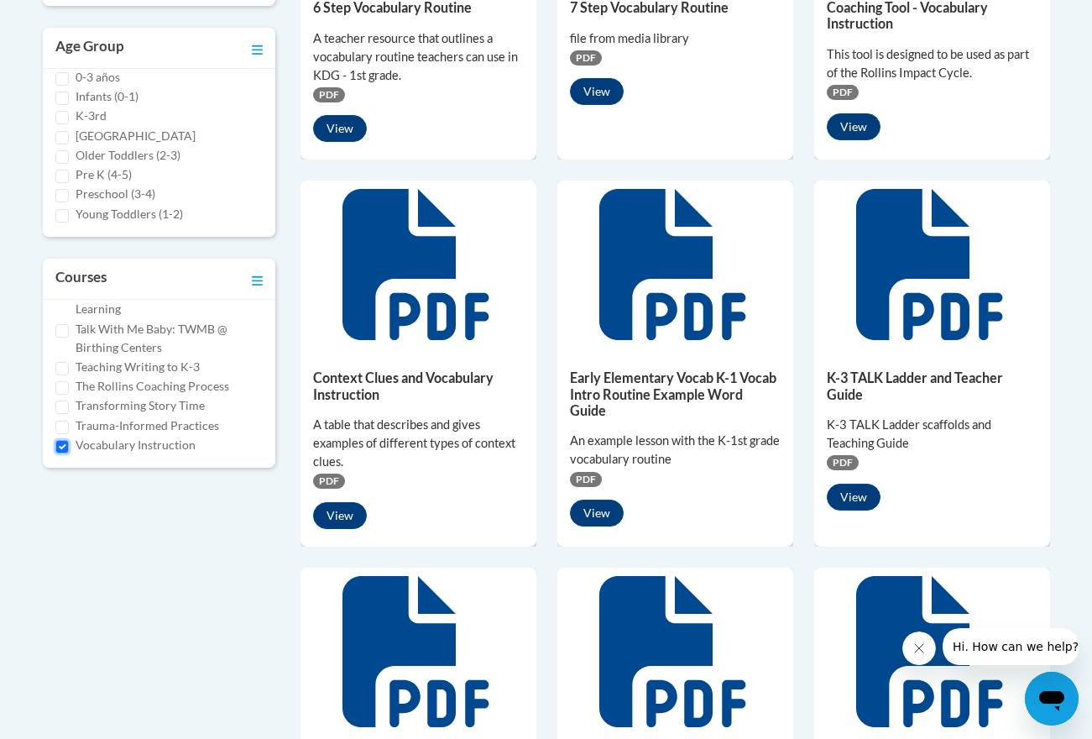
scroll to position [608, 0]
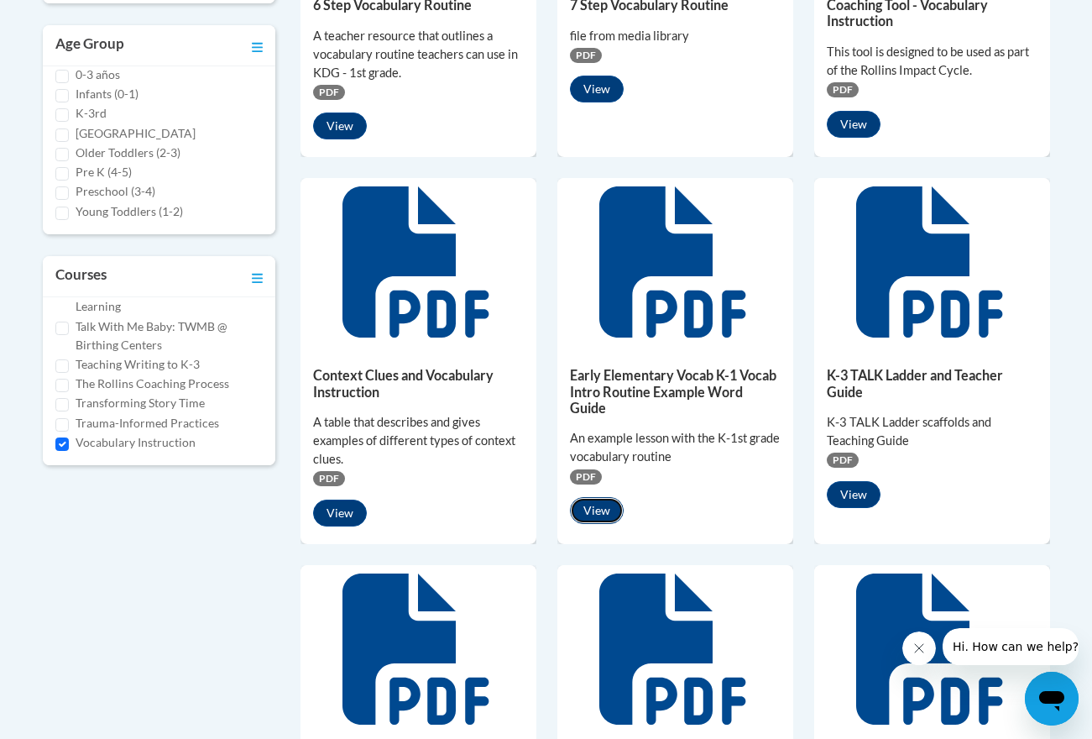
click at [602, 505] on button "View" at bounding box center [597, 510] width 54 height 27
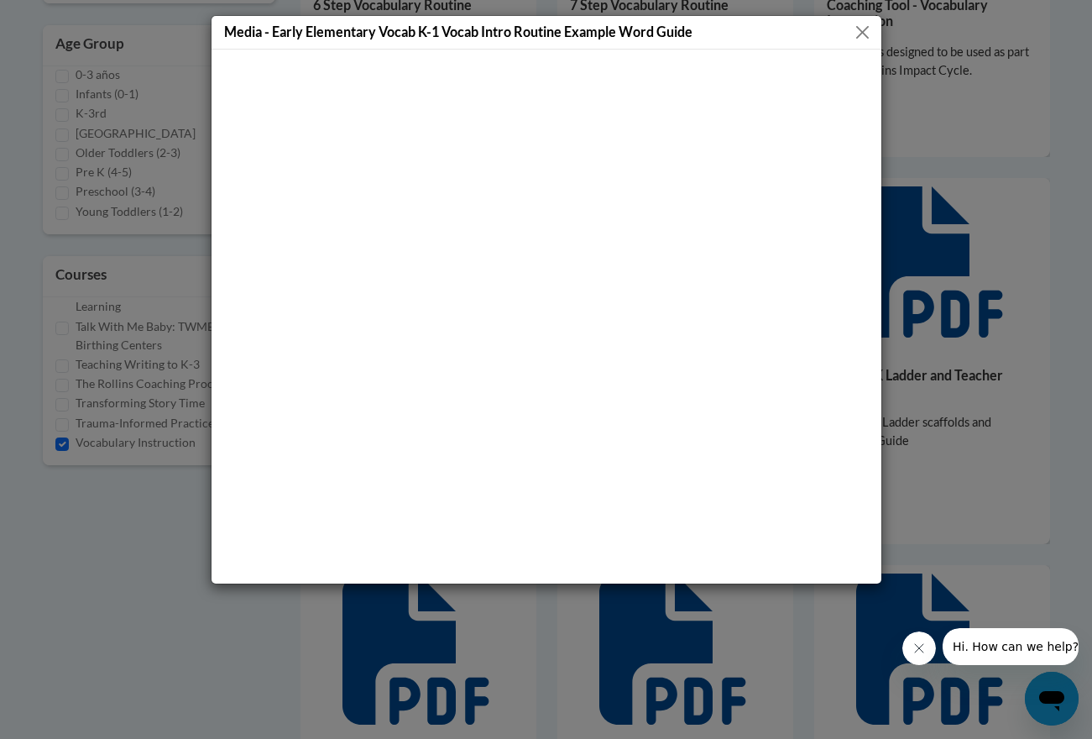
click at [863, 32] on button "Close" at bounding box center [862, 32] width 21 height 21
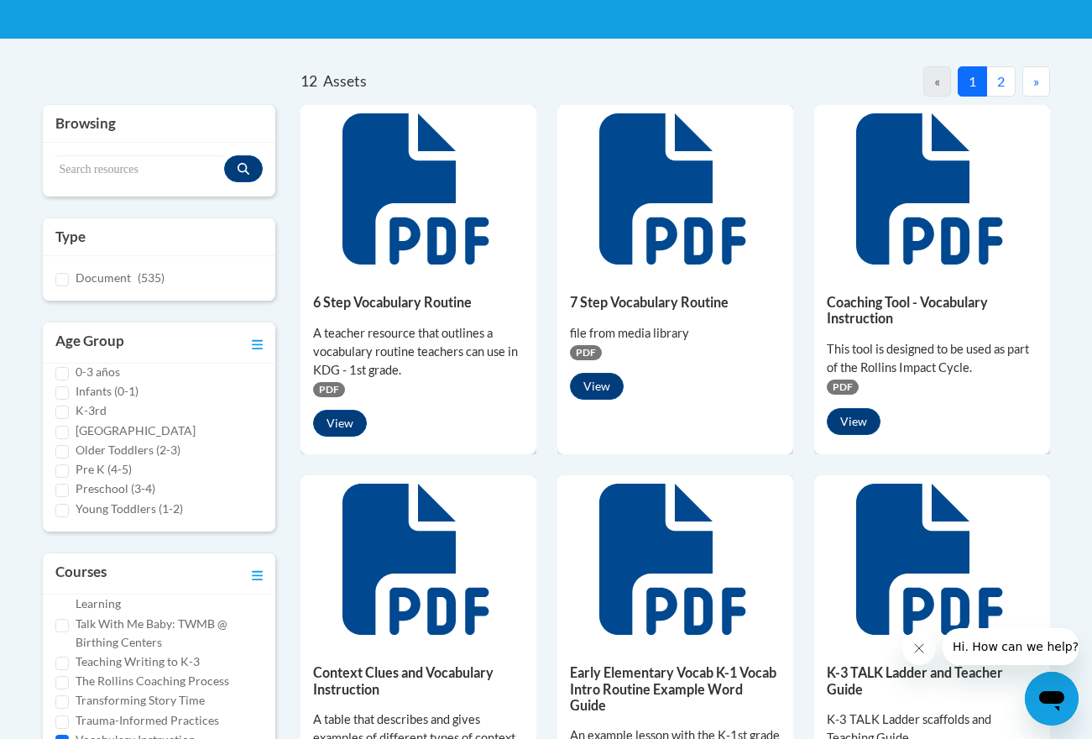
scroll to position [549, 0]
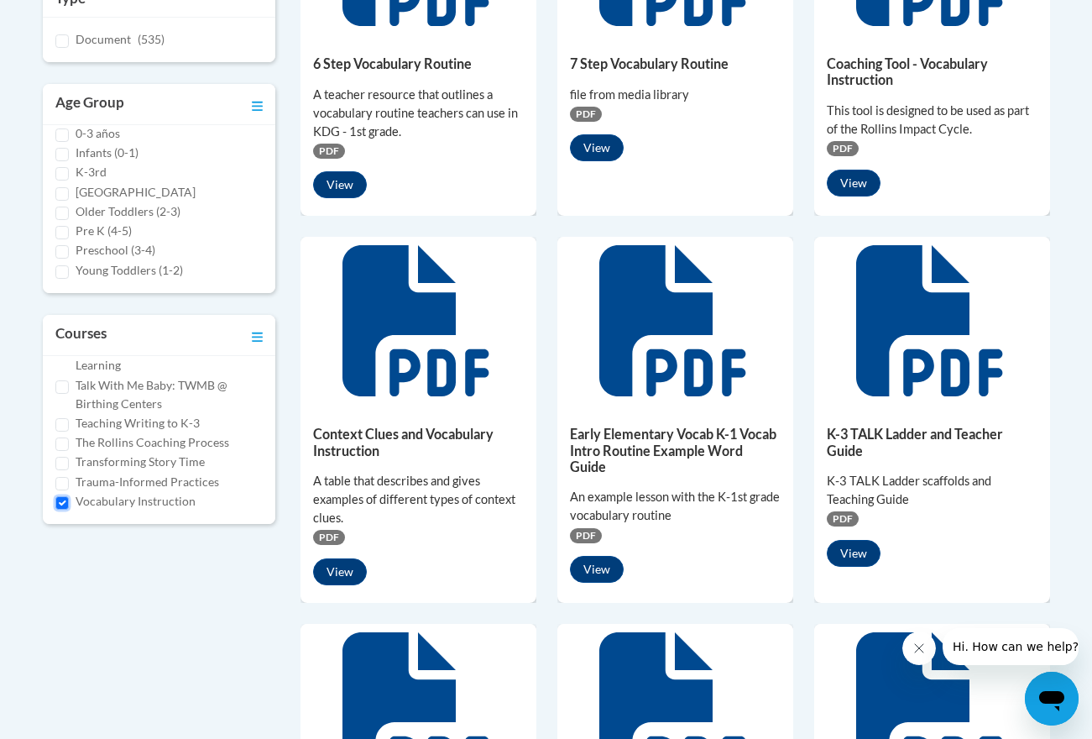
click at [66, 499] on input "Vocabulary Instruction" at bounding box center [61, 502] width 13 height 13
checkbox input "false"
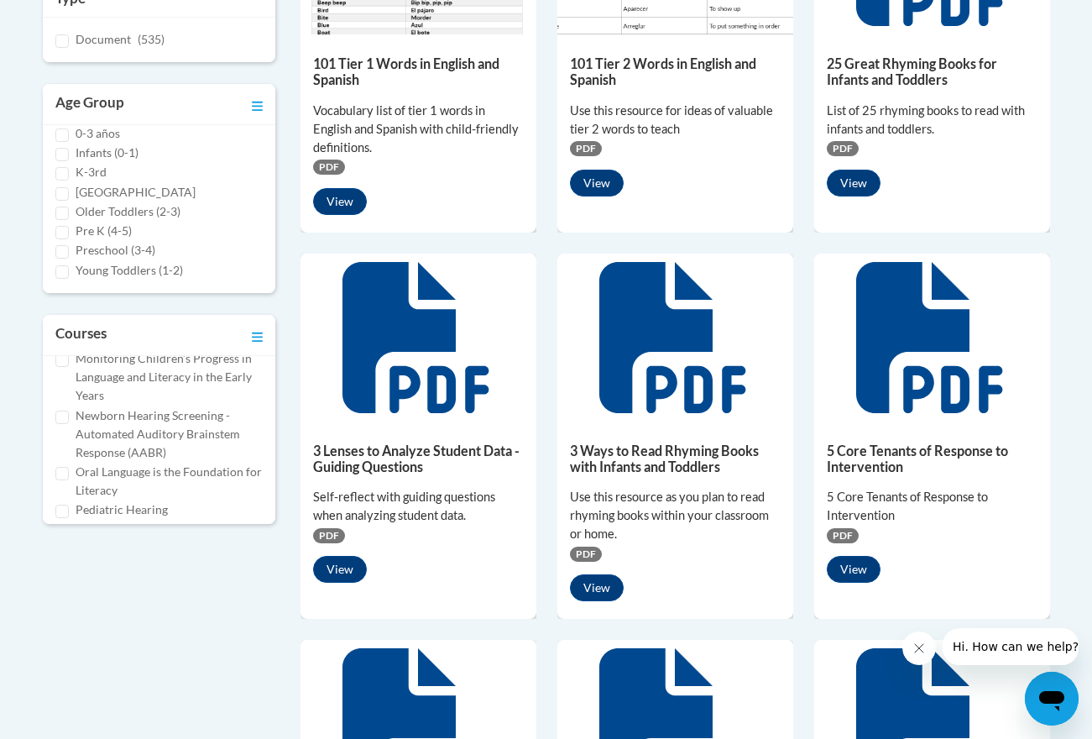
scroll to position [463, 0]
click at [62, 473] on input "Oral Language is the Foundation for Literacy" at bounding box center [61, 469] width 13 height 13
checkbox input "true"
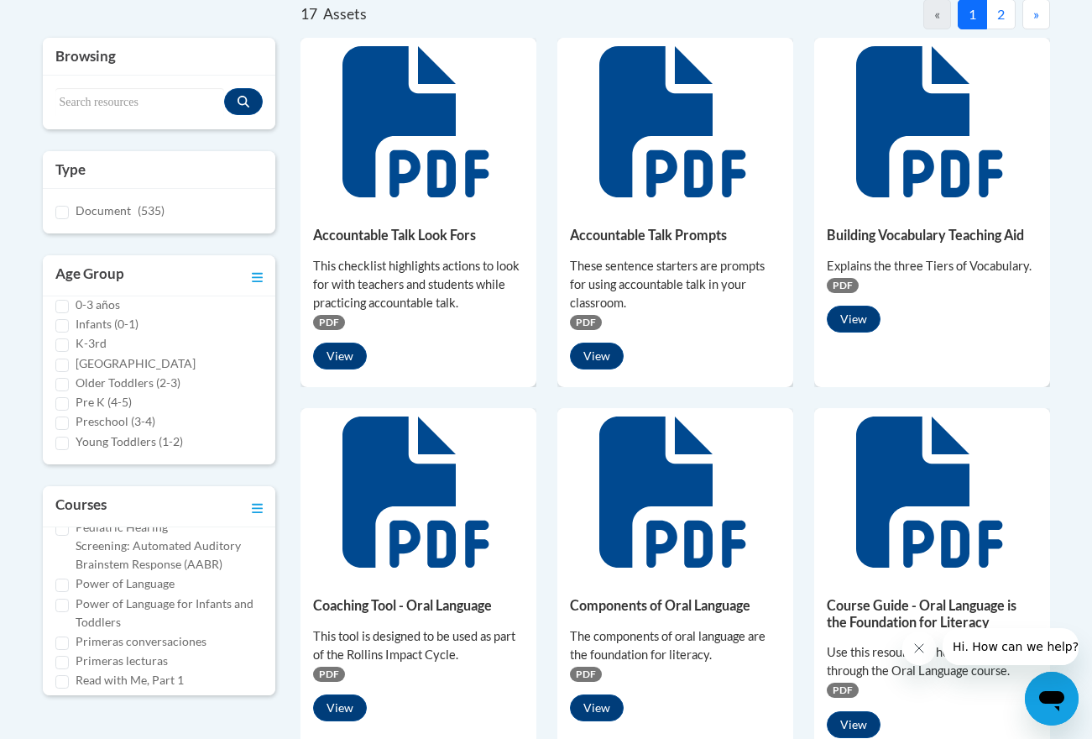
scroll to position [618, 0]
click at [62, 575] on input "Power of Language" at bounding box center [61, 579] width 13 height 13
checkbox input "true"
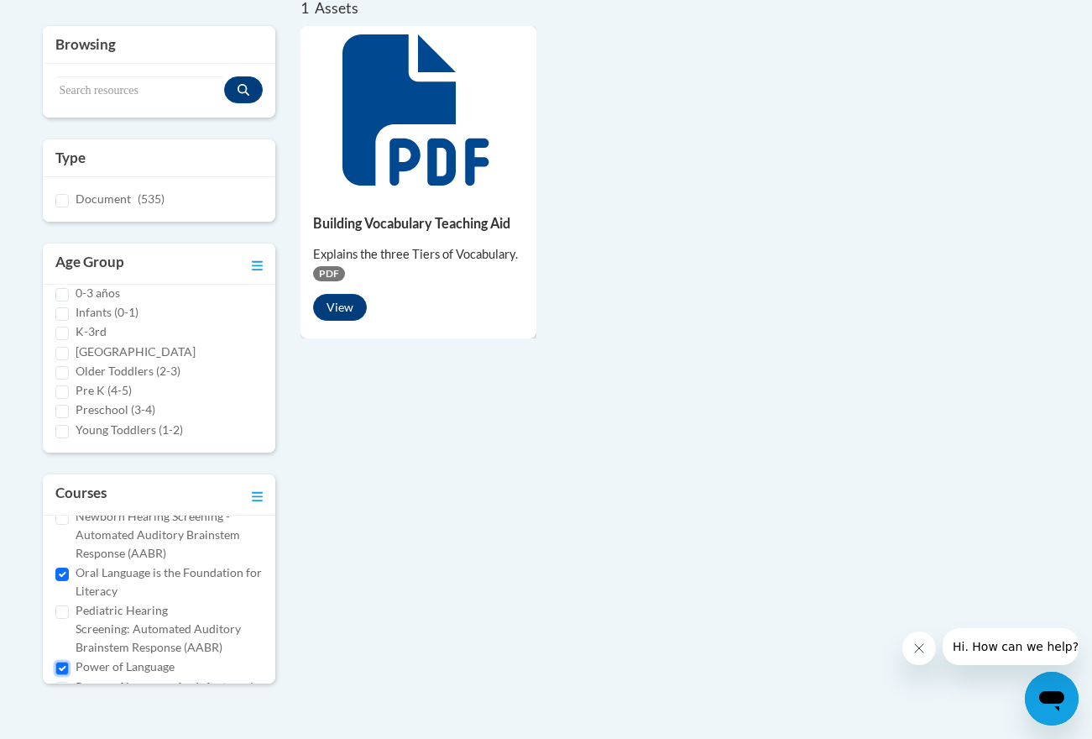
scroll to position [515, 0]
click at [62, 576] on input "Oral Language is the Foundation for Literacy" at bounding box center [61, 575] width 13 height 13
checkbox input "false"
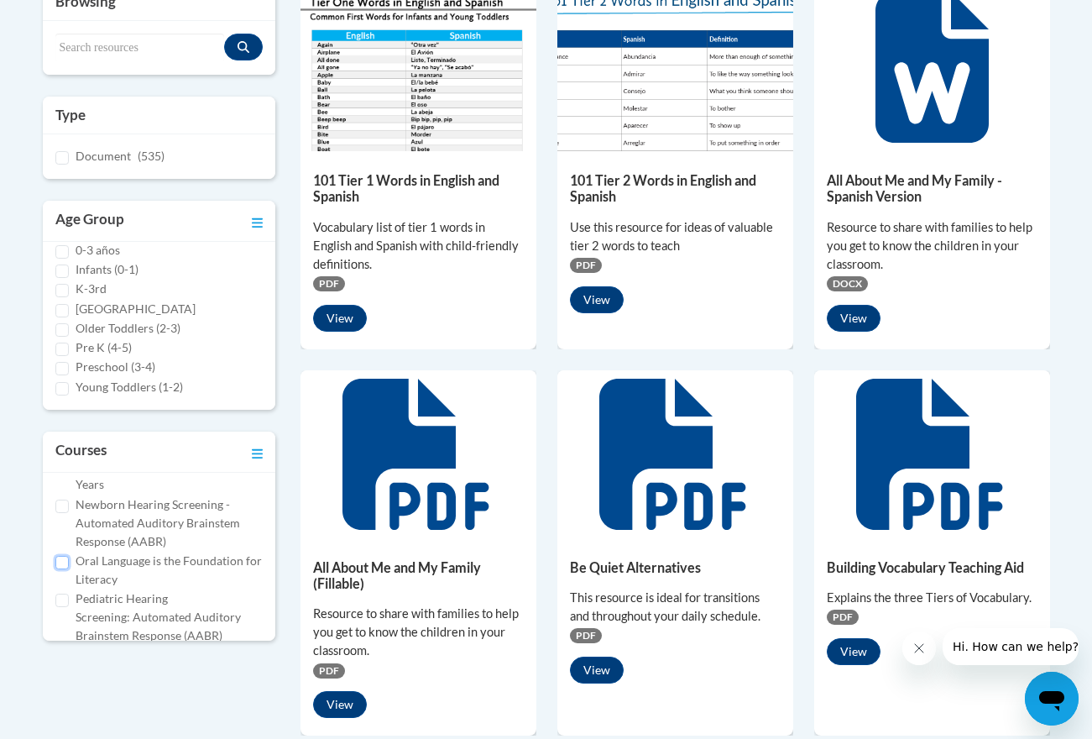
scroll to position [426, 0]
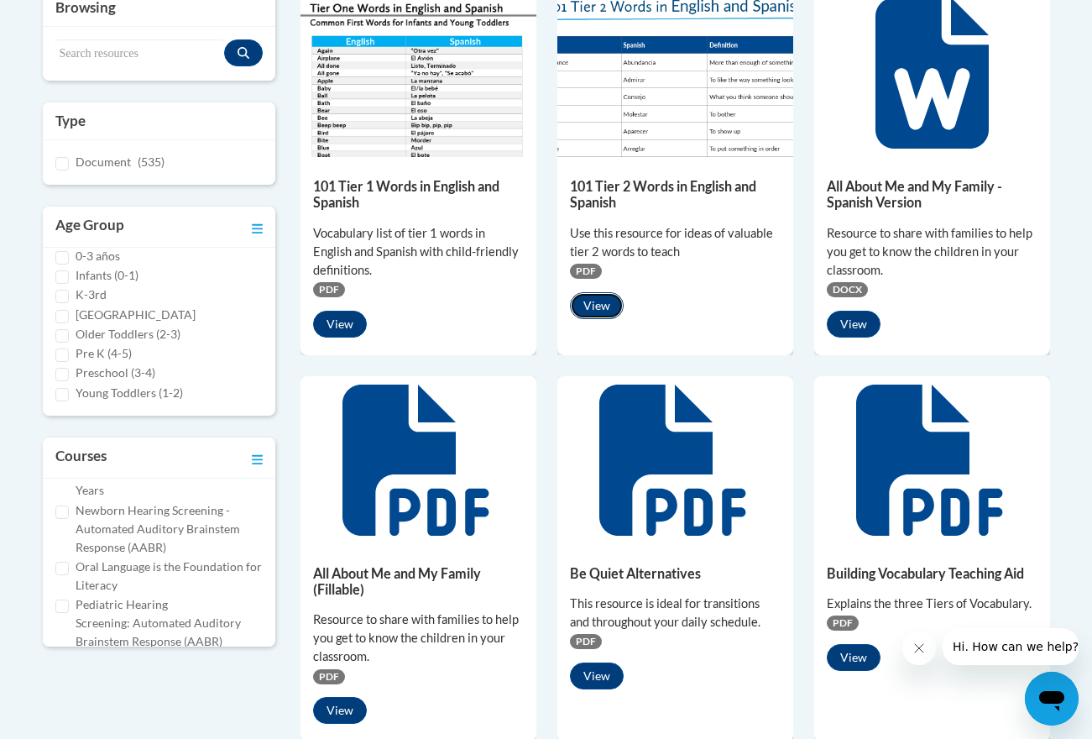
click at [609, 301] on button "View" at bounding box center [597, 305] width 54 height 27
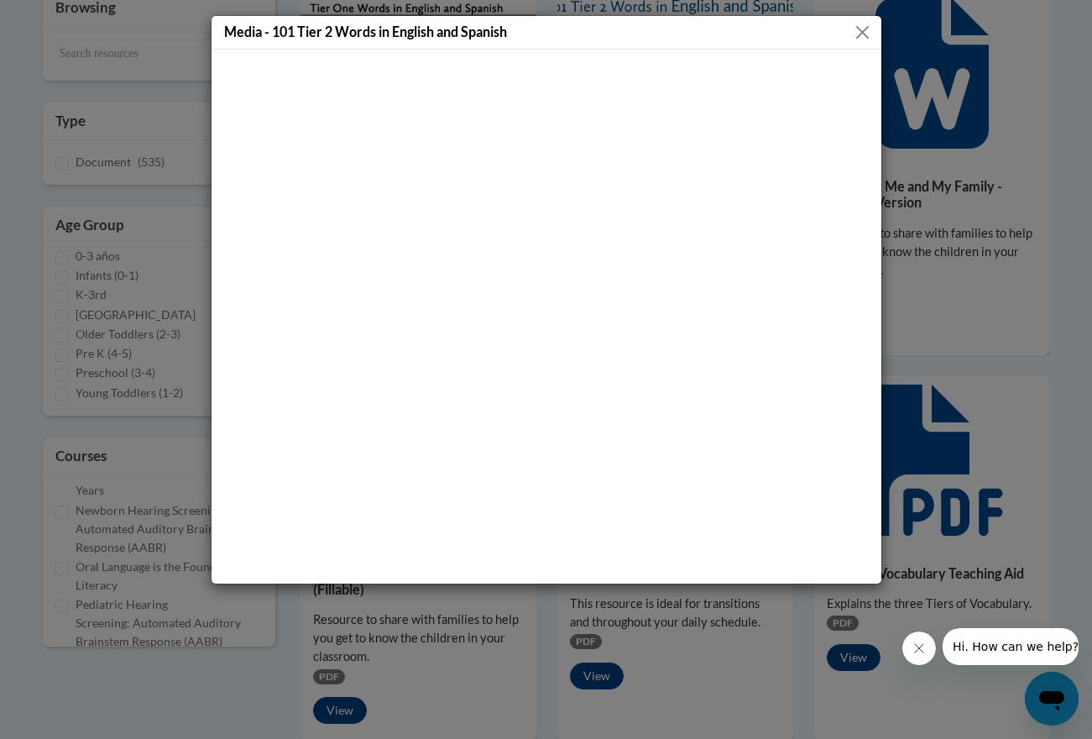
click at [872, 32] on div "Media - 101 Tier 2 Words in English and Spanish" at bounding box center [547, 33] width 670 height 34
click at [866, 29] on button "Close" at bounding box center [862, 32] width 21 height 21
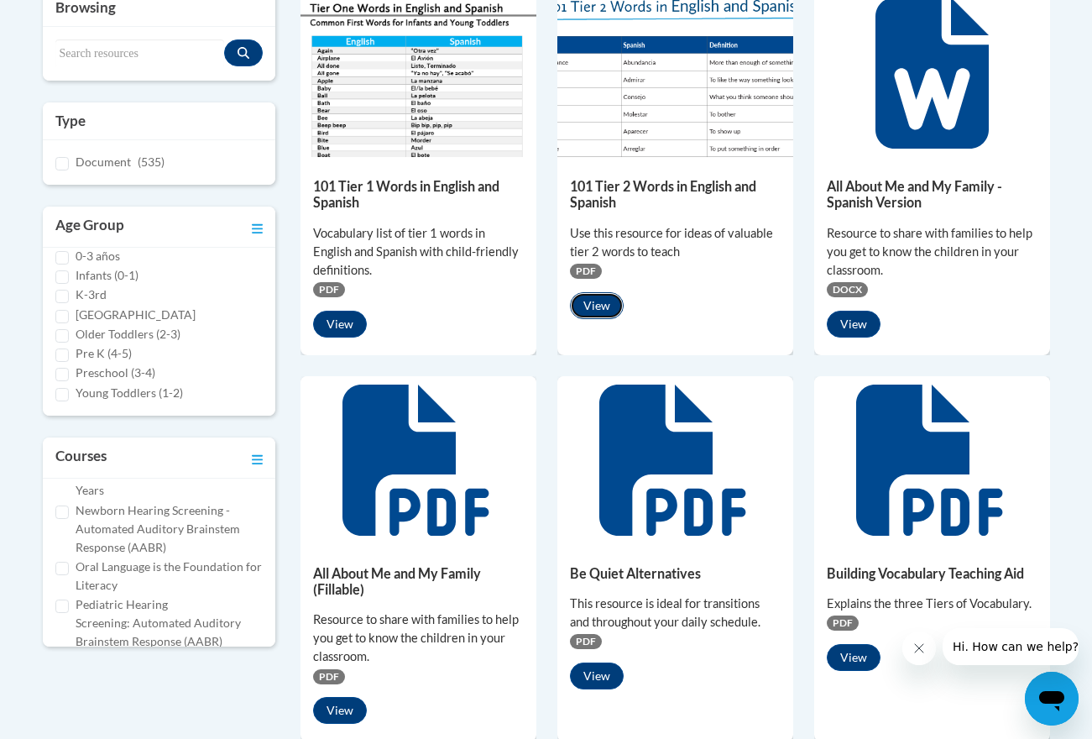
click at [584, 316] on button "View" at bounding box center [597, 305] width 54 height 27
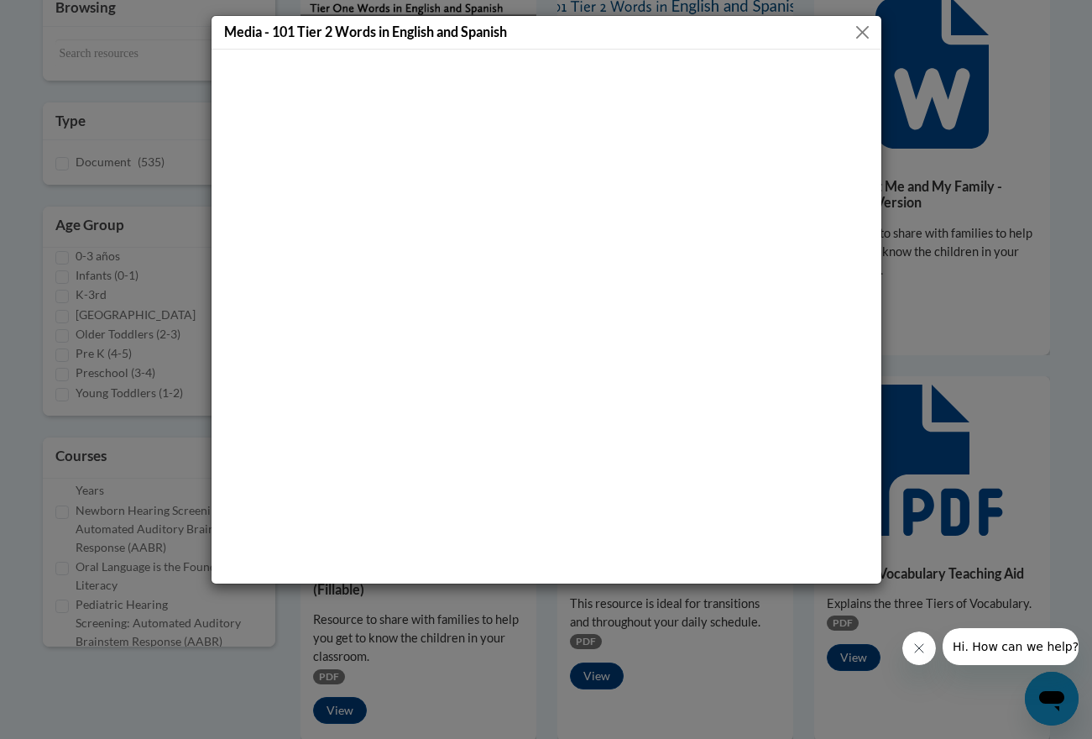
click at [856, 36] on button "Close" at bounding box center [862, 32] width 21 height 21
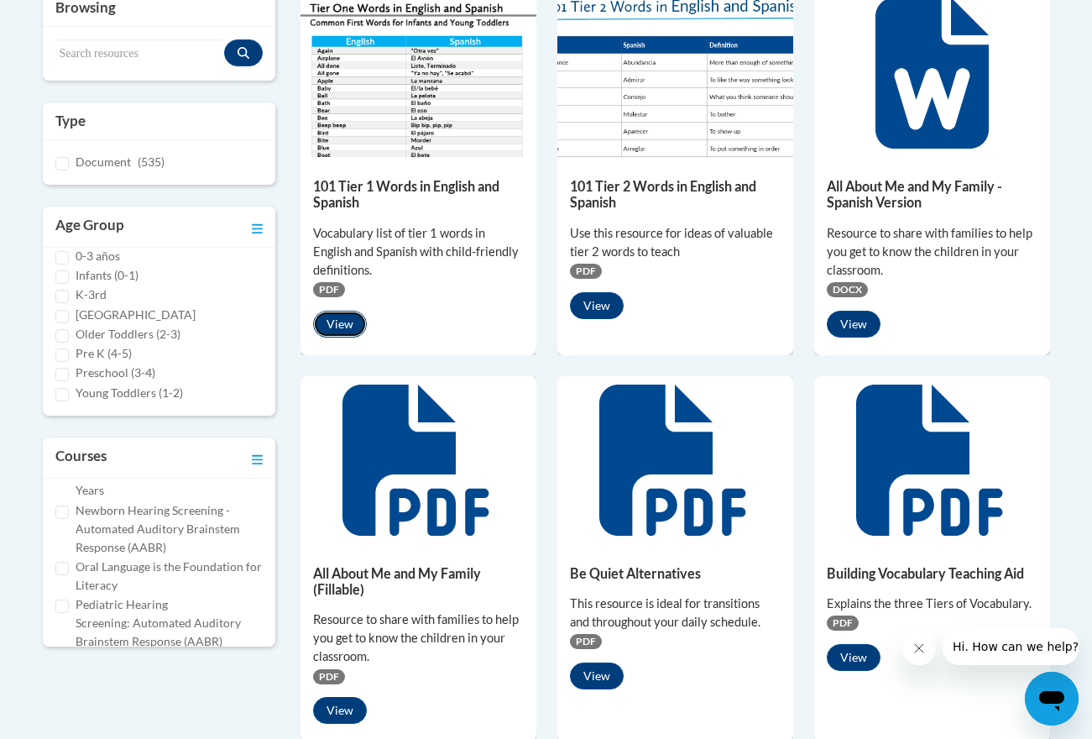
click at [338, 319] on button "View" at bounding box center [340, 324] width 54 height 27
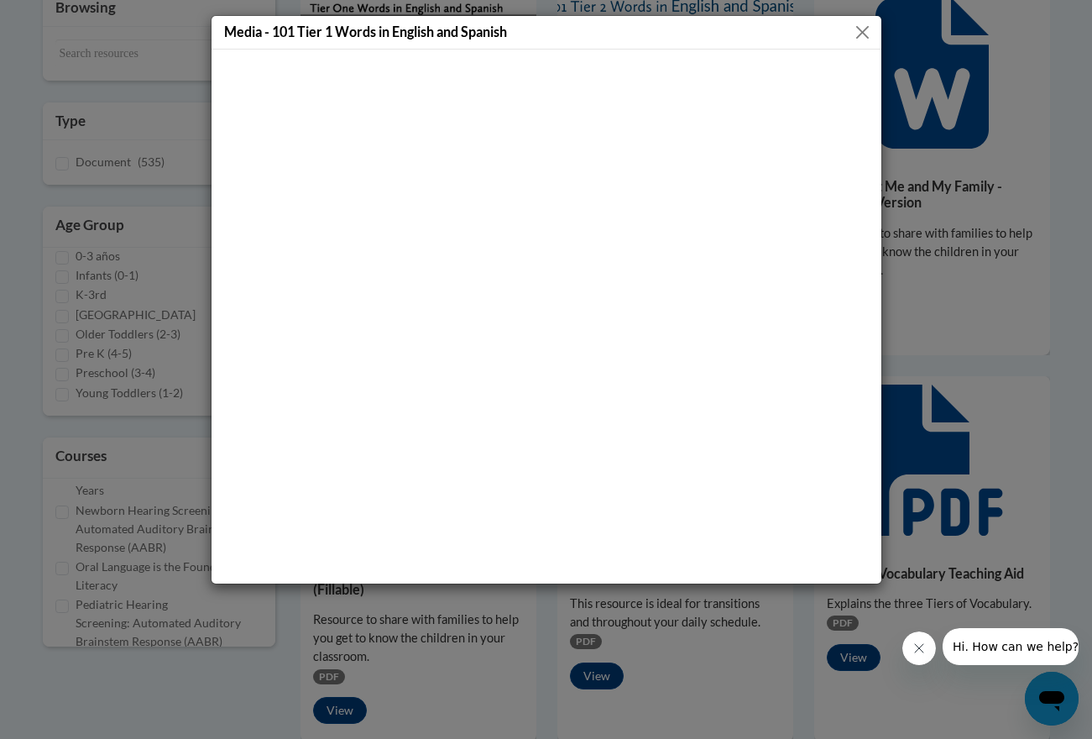
click at [869, 29] on button "Close" at bounding box center [862, 32] width 21 height 21
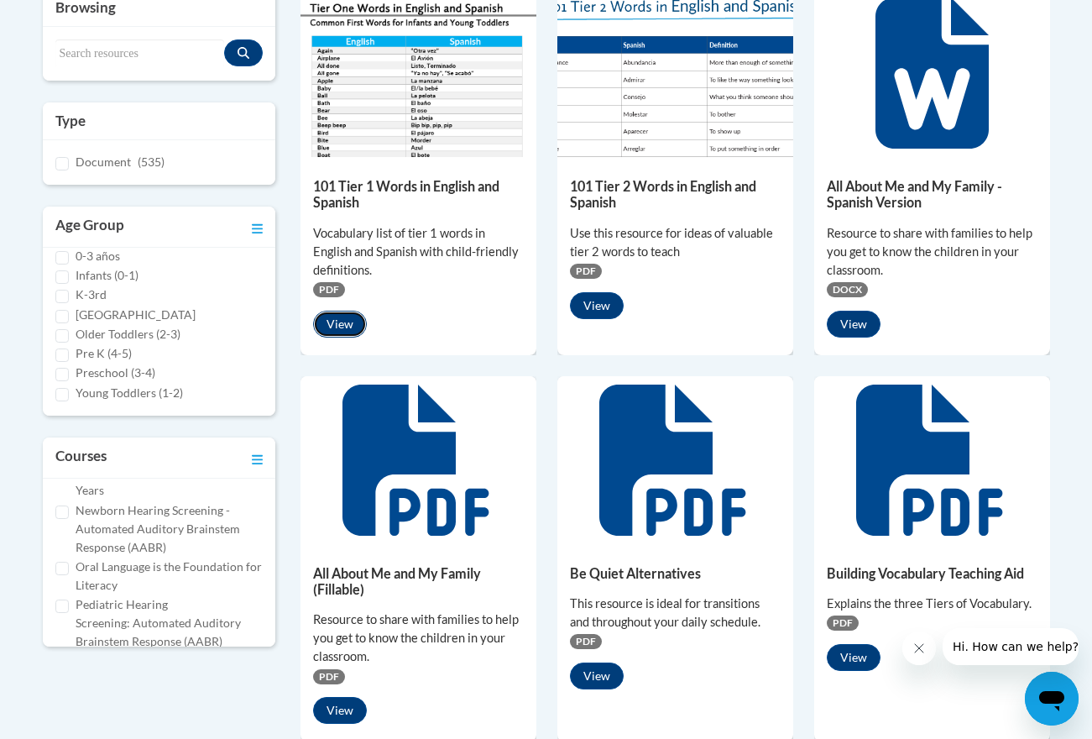
click at [348, 326] on button "View" at bounding box center [340, 324] width 54 height 27
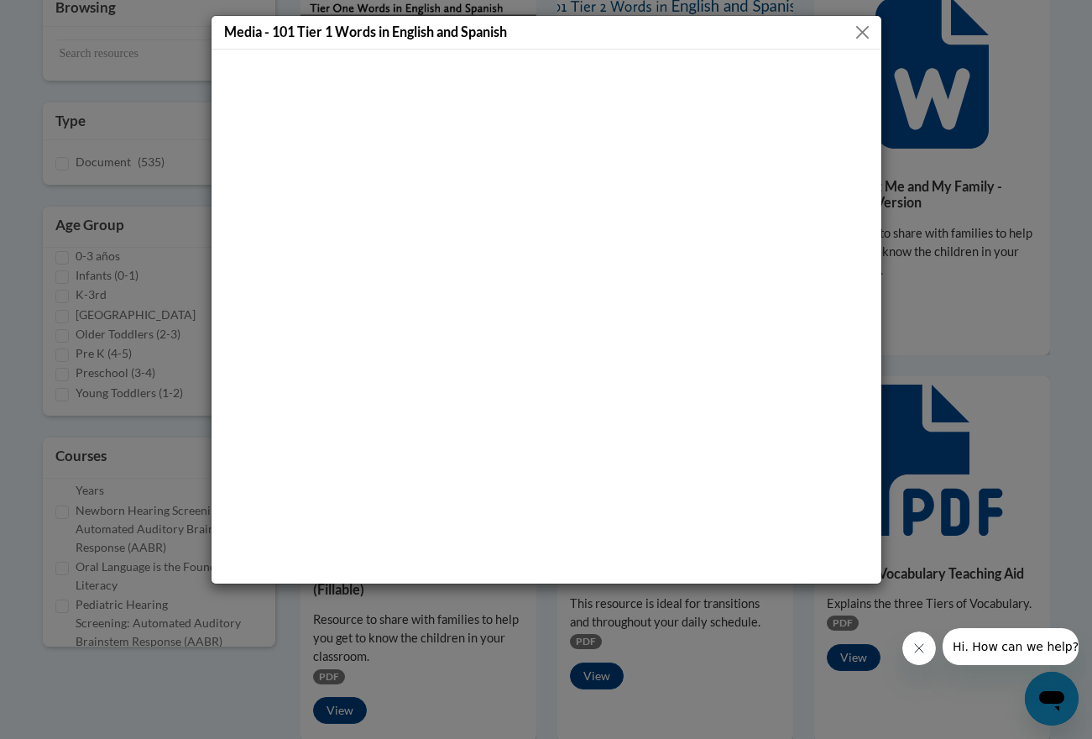
click at [847, 30] on div "Media - 101 Tier 1 Words in English and Spanish" at bounding box center [547, 33] width 670 height 34
click at [862, 27] on button "Close" at bounding box center [862, 32] width 21 height 21
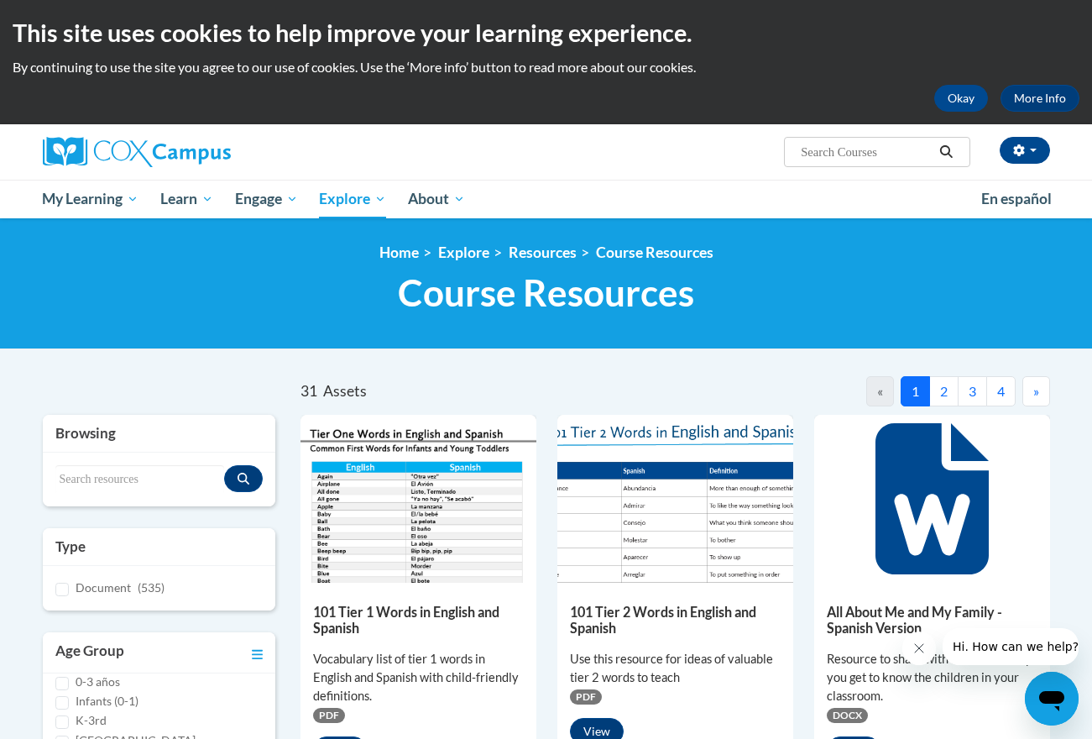
scroll to position [0, 0]
